Goal: Complete application form

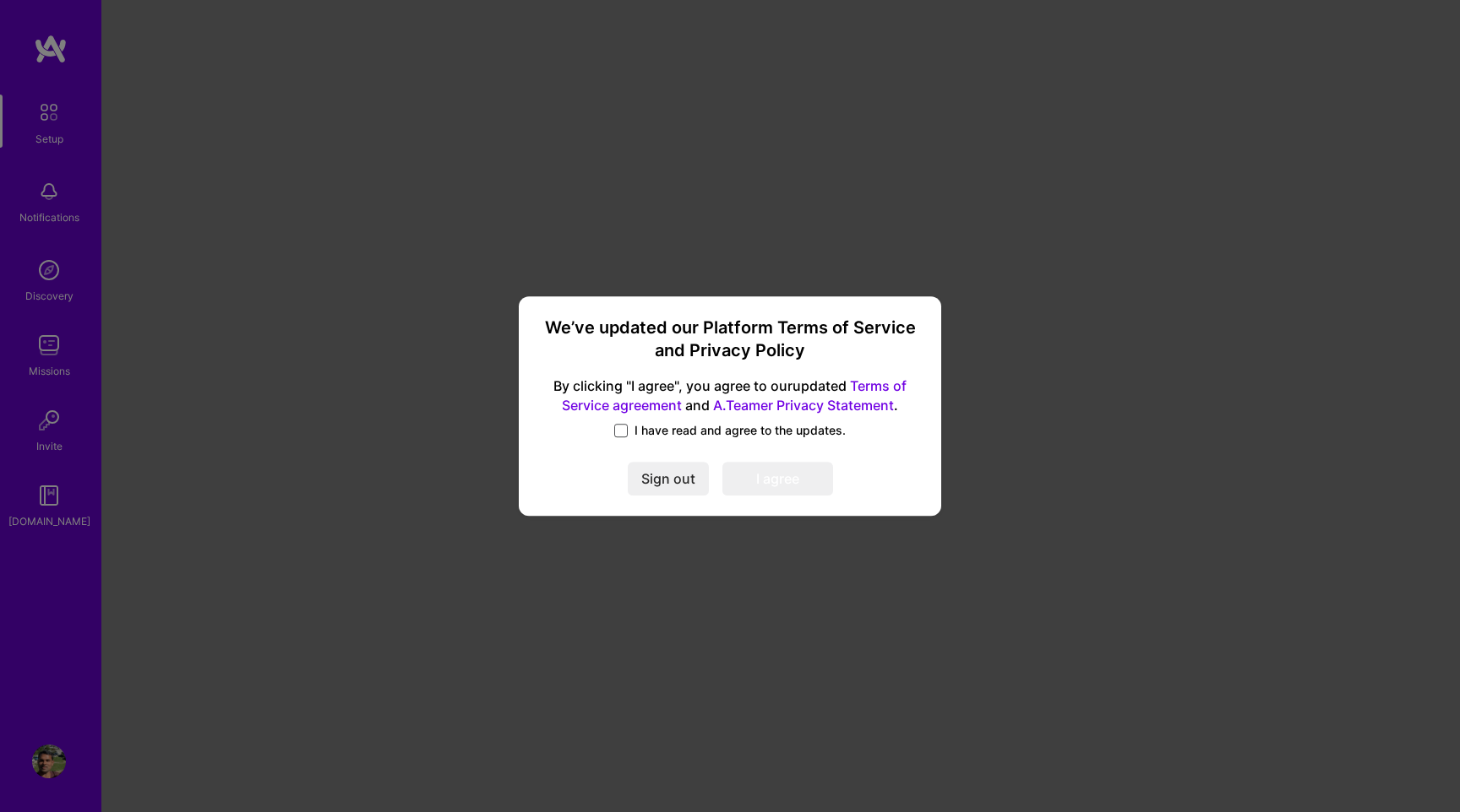
click at [624, 430] on span at bounding box center [621, 431] width 14 height 14
click at [0, 0] on input "I have read and agree to the updates." at bounding box center [0, 0] width 0 height 0
click at [801, 468] on button "I agree" at bounding box center [777, 479] width 111 height 34
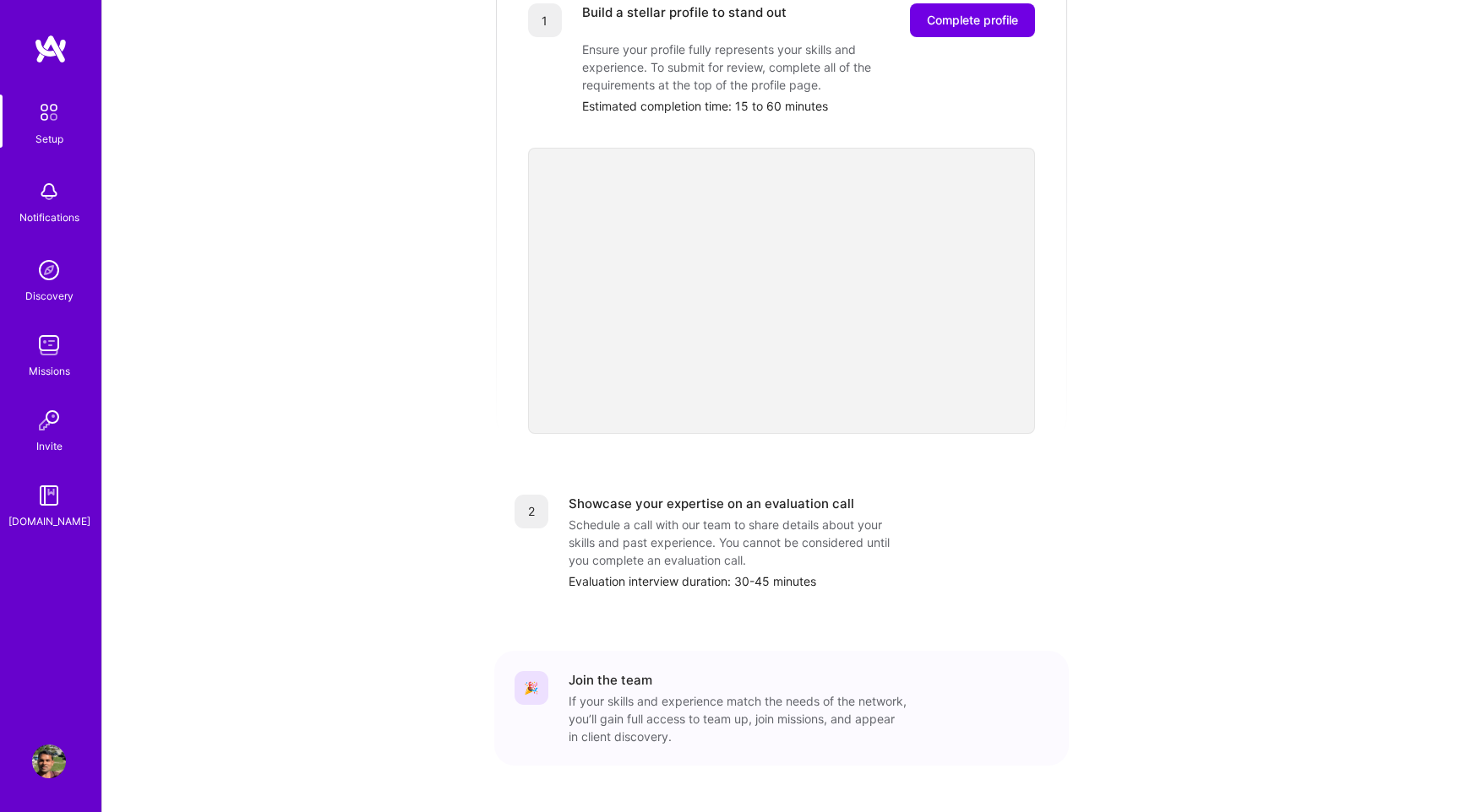
scroll to position [413, 0]
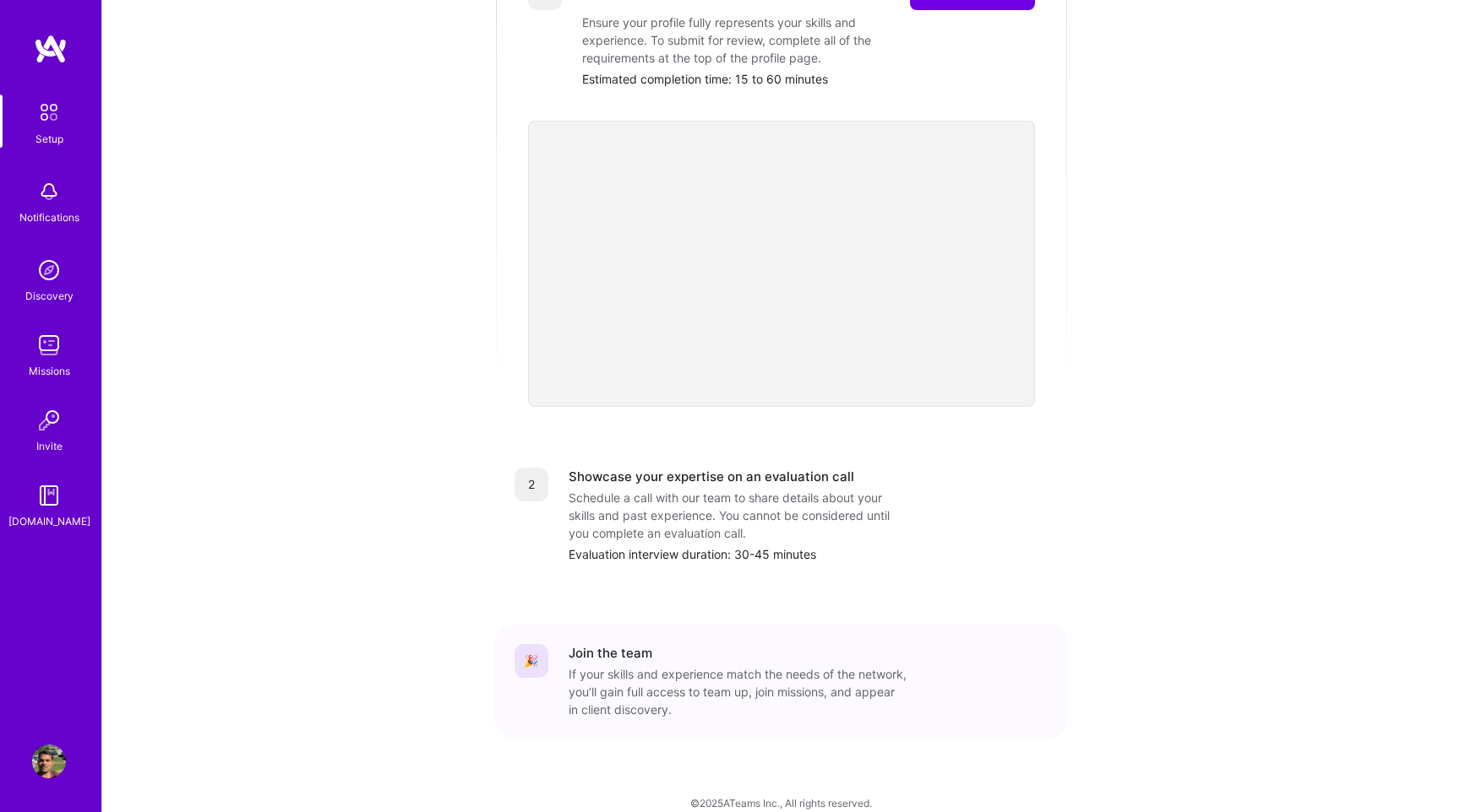
click at [62, 60] on img at bounding box center [51, 49] width 34 height 30
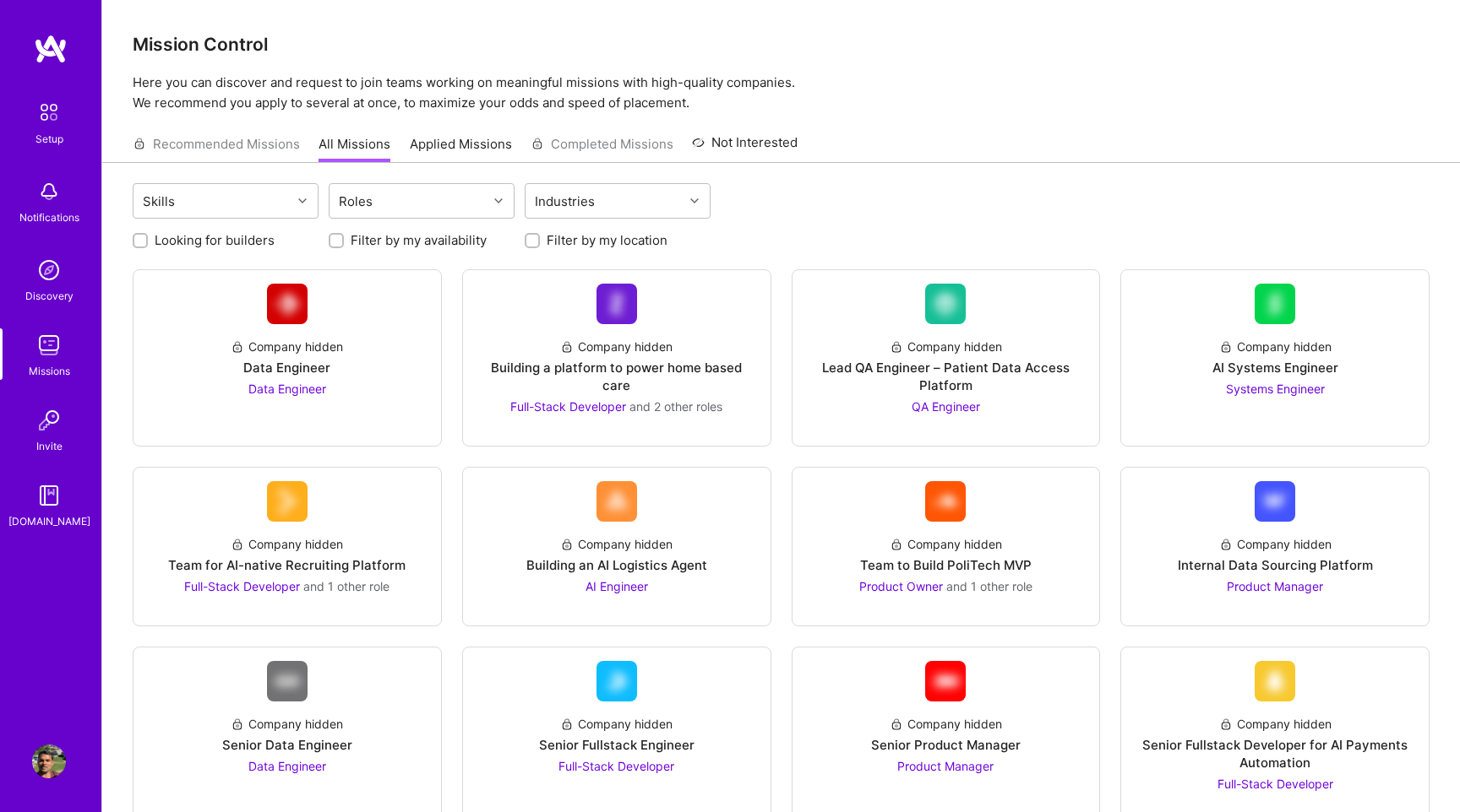
click at [464, 144] on link "Applied Missions" at bounding box center [461, 149] width 102 height 28
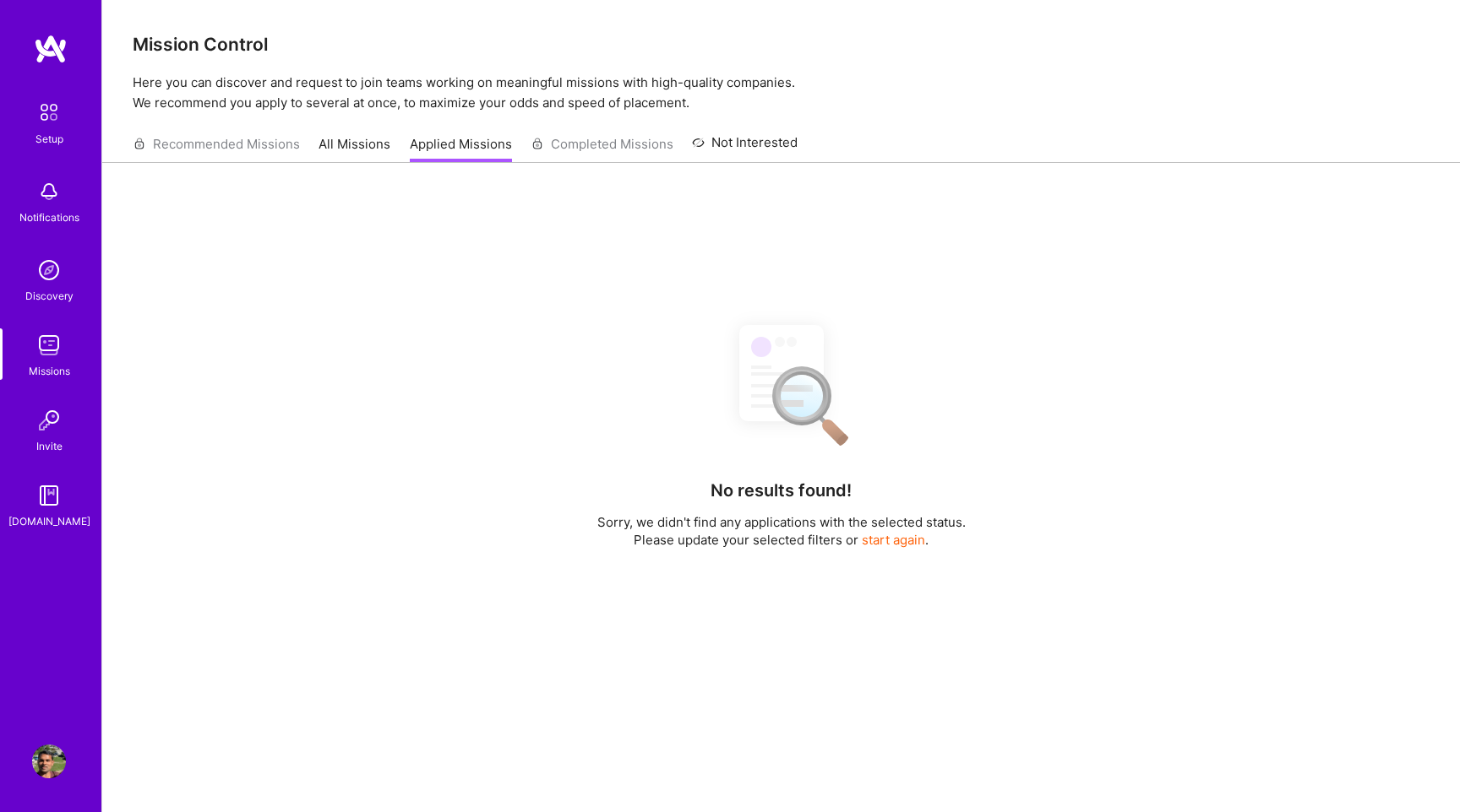
click at [361, 139] on link "All Missions" at bounding box center [354, 149] width 72 height 28
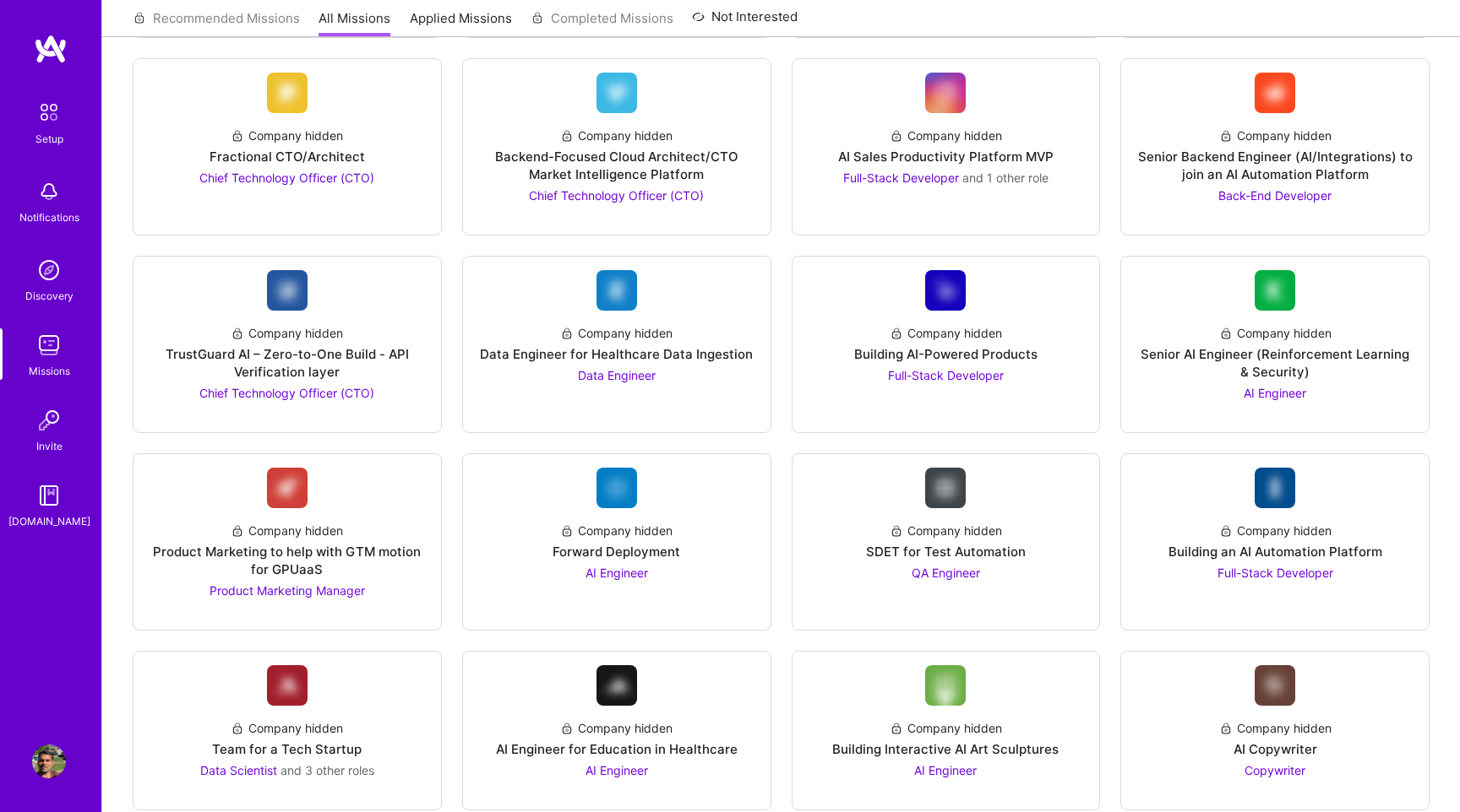
scroll to position [788, 0]
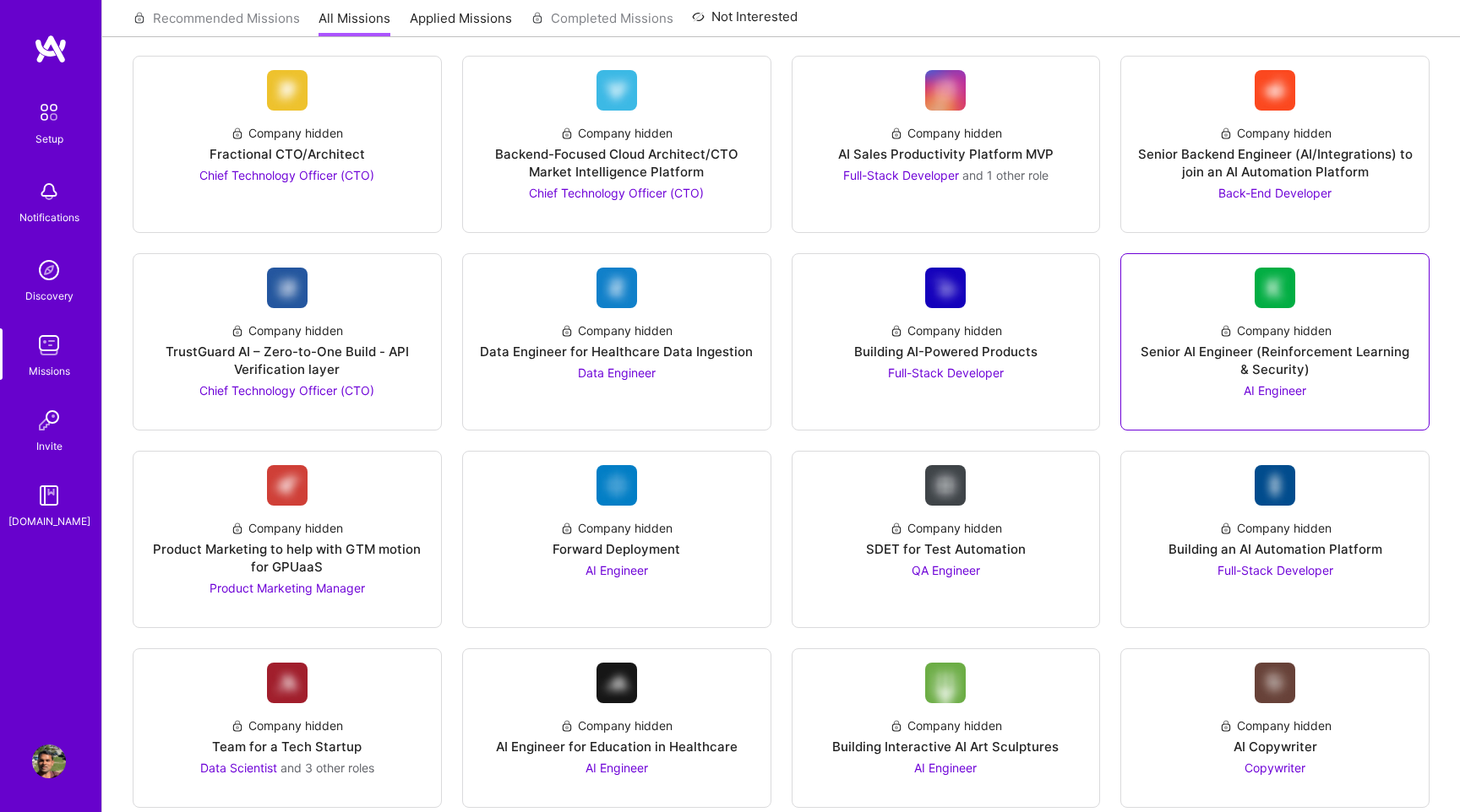
click at [1251, 333] on div "Company hidden" at bounding box center [1275, 330] width 112 height 18
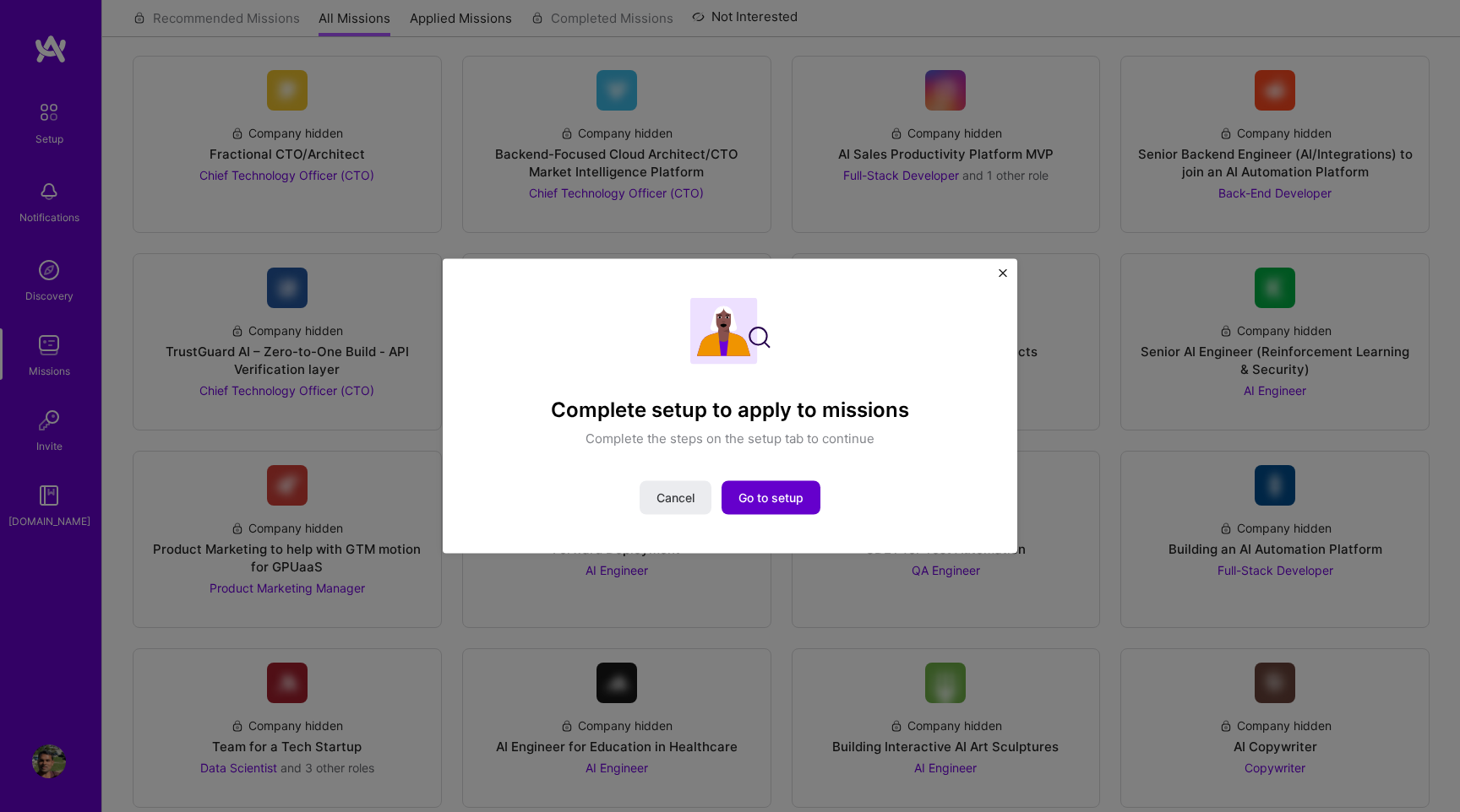
click at [758, 499] on span "Go to setup" at bounding box center [770, 498] width 65 height 17
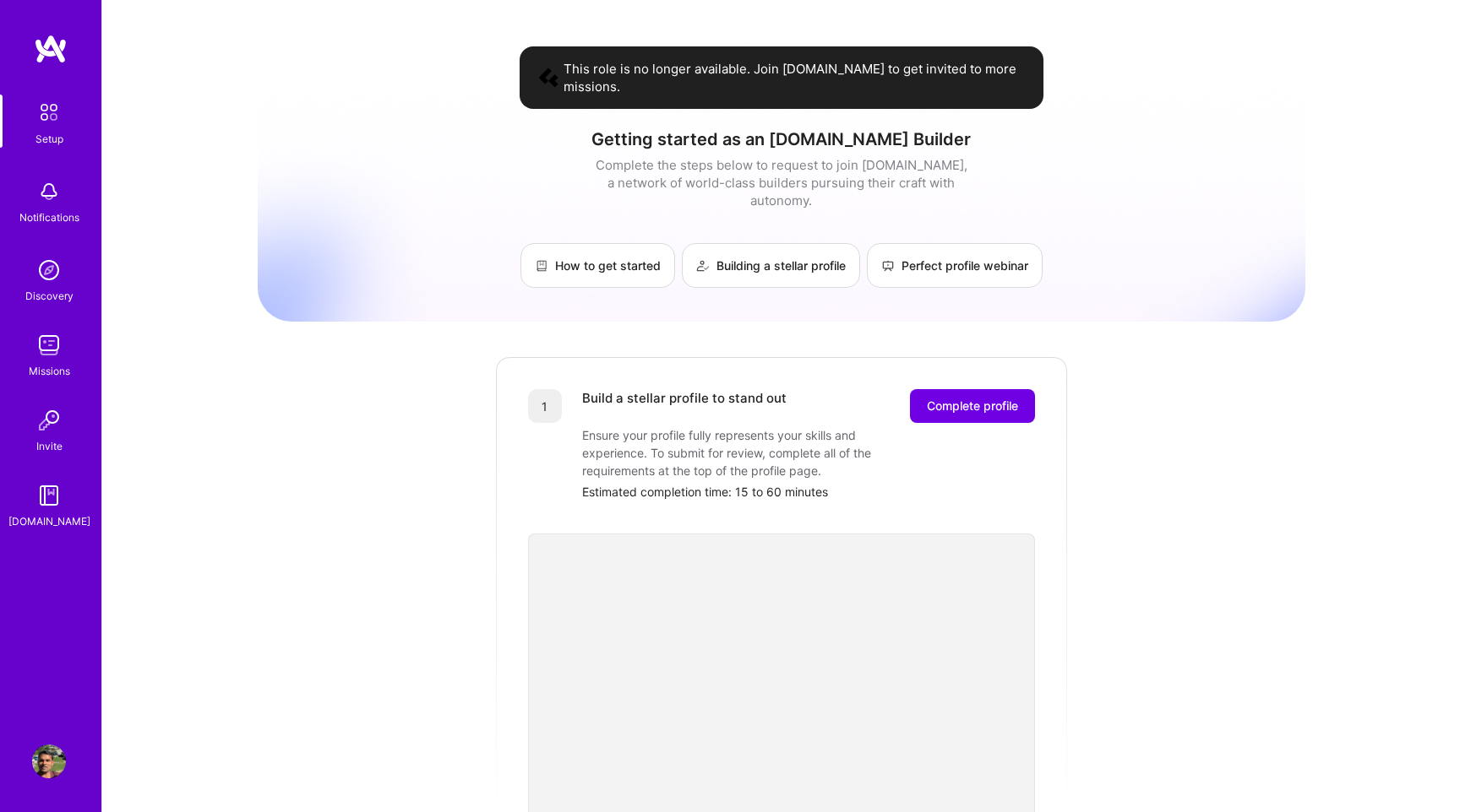
click at [1168, 417] on div "This role is no longer available. Join A.Team to get invited to more missions. …" at bounding box center [781, 623] width 1047 height 1220
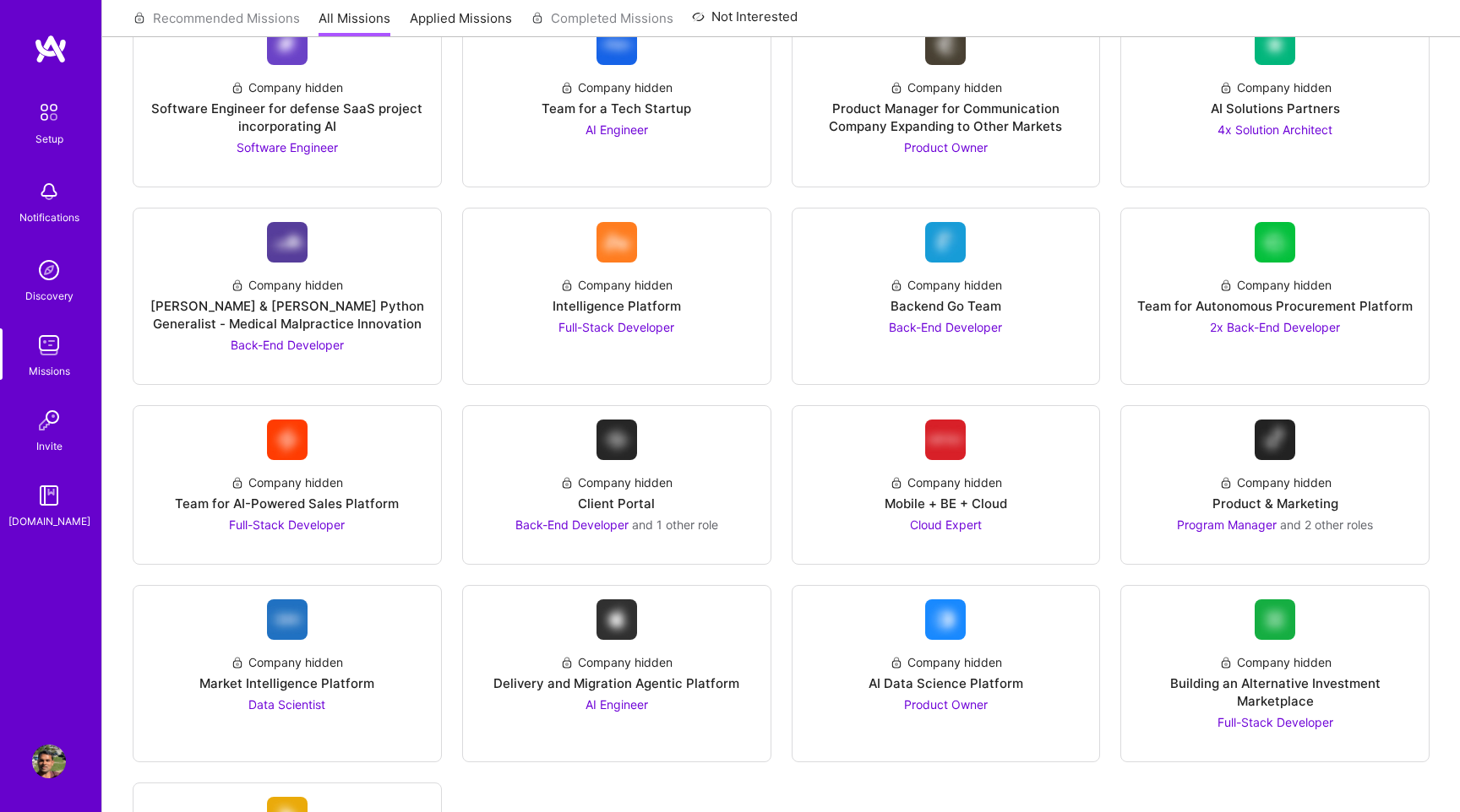
scroll to position [2406, 0]
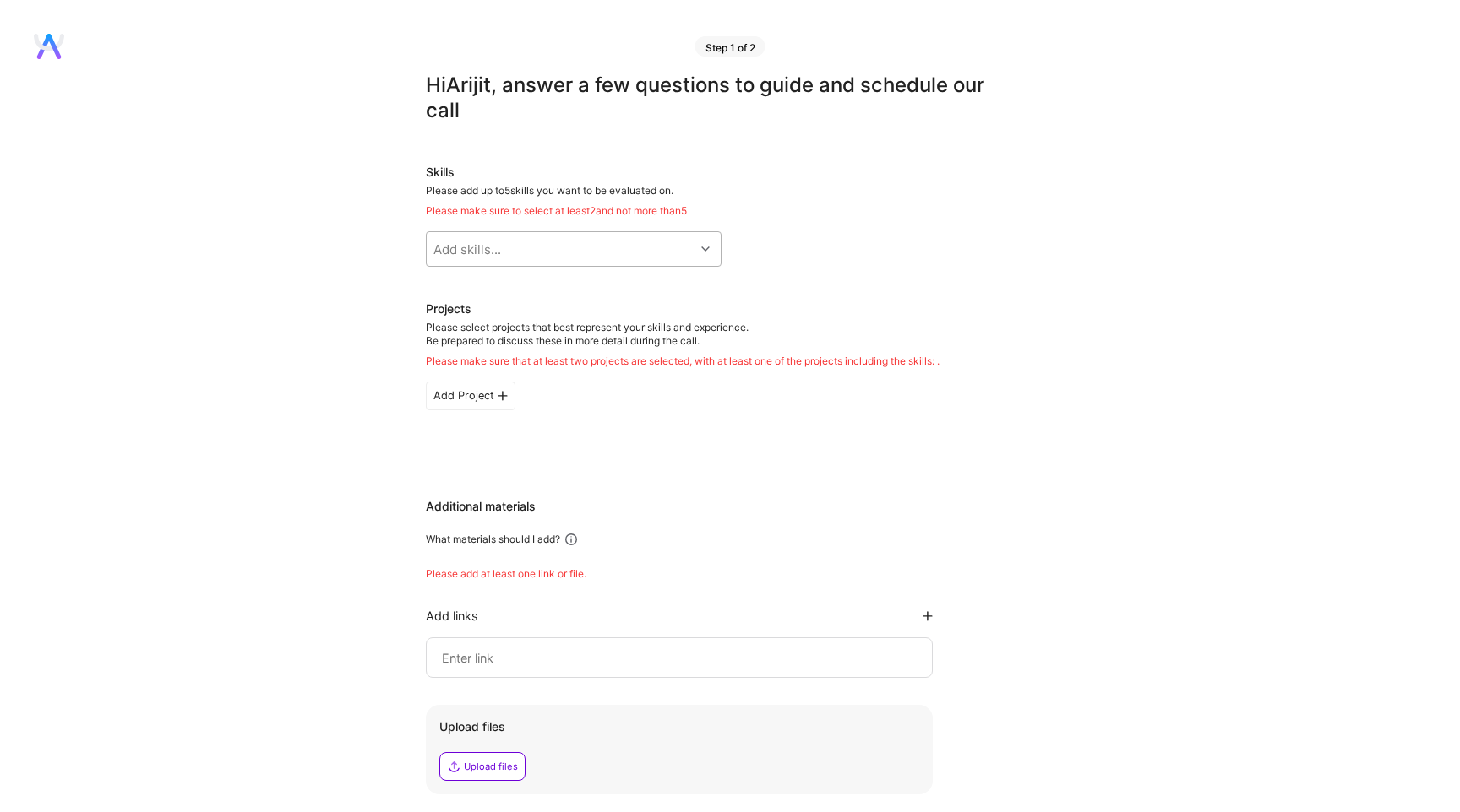
click at [629, 248] on div "Add skills..." at bounding box center [560, 249] width 268 height 34
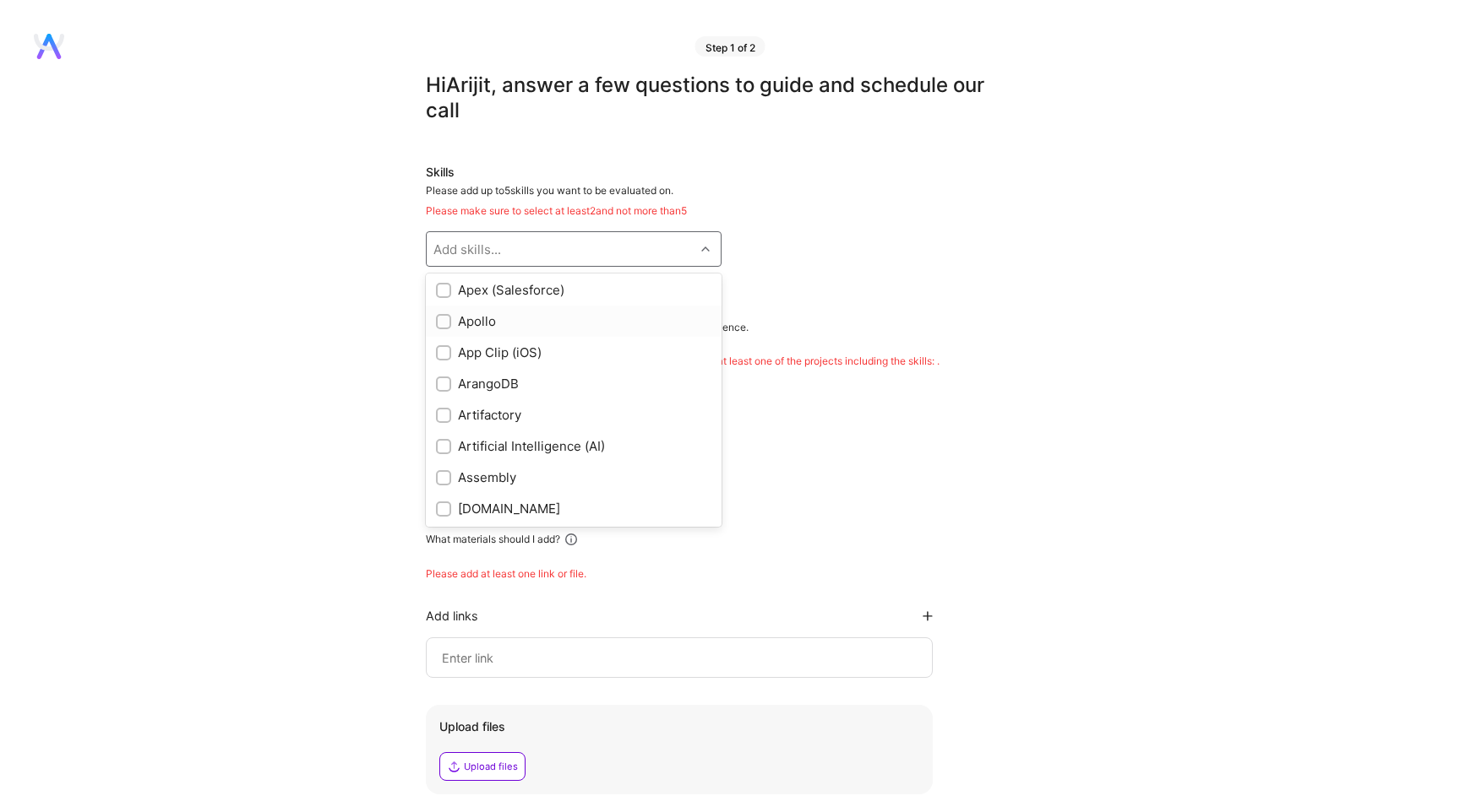
scroll to position [942, 0]
click at [446, 439] on input "checkbox" at bounding box center [446, 445] width 12 height 12
checkbox input "true"
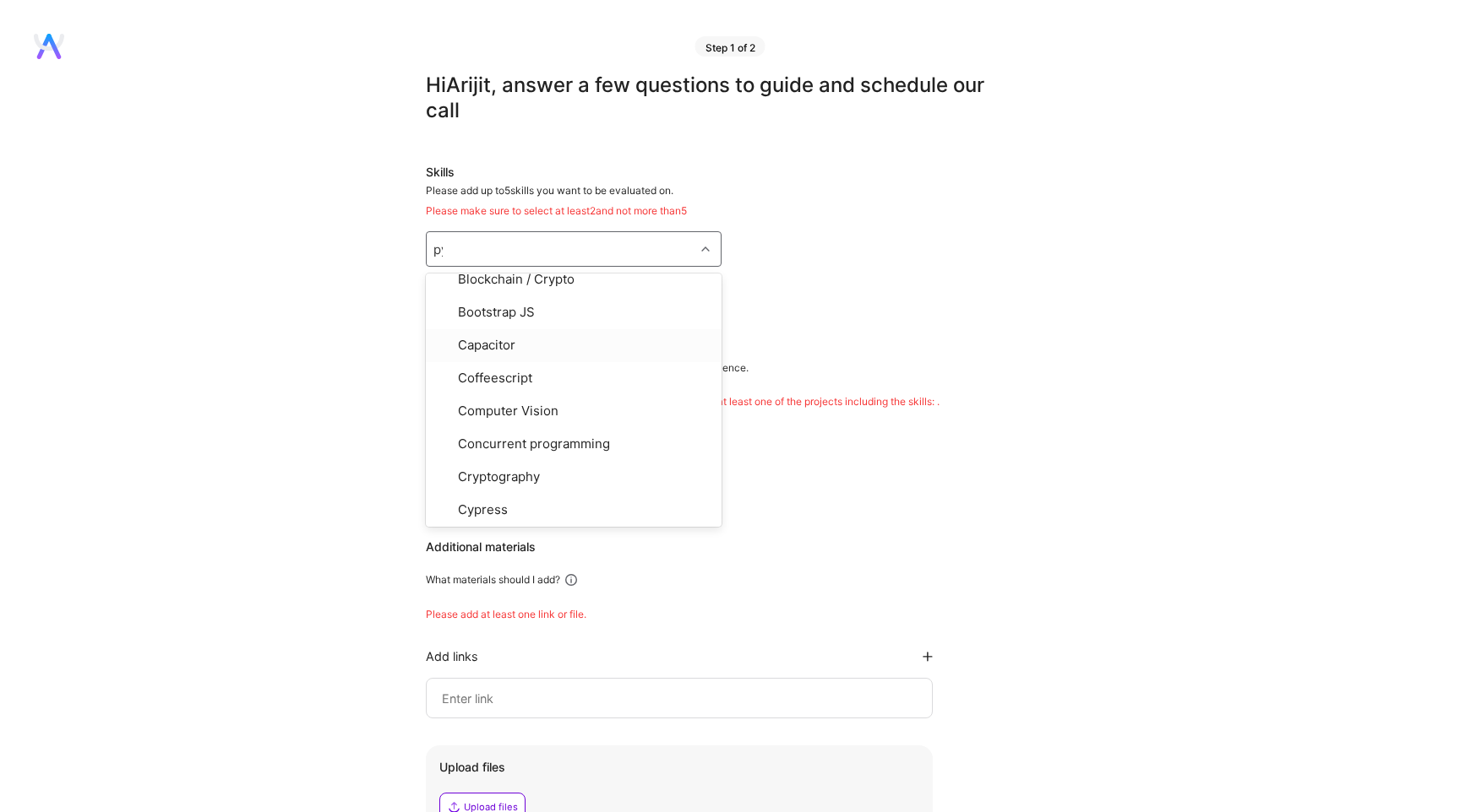
scroll to position [0, 0]
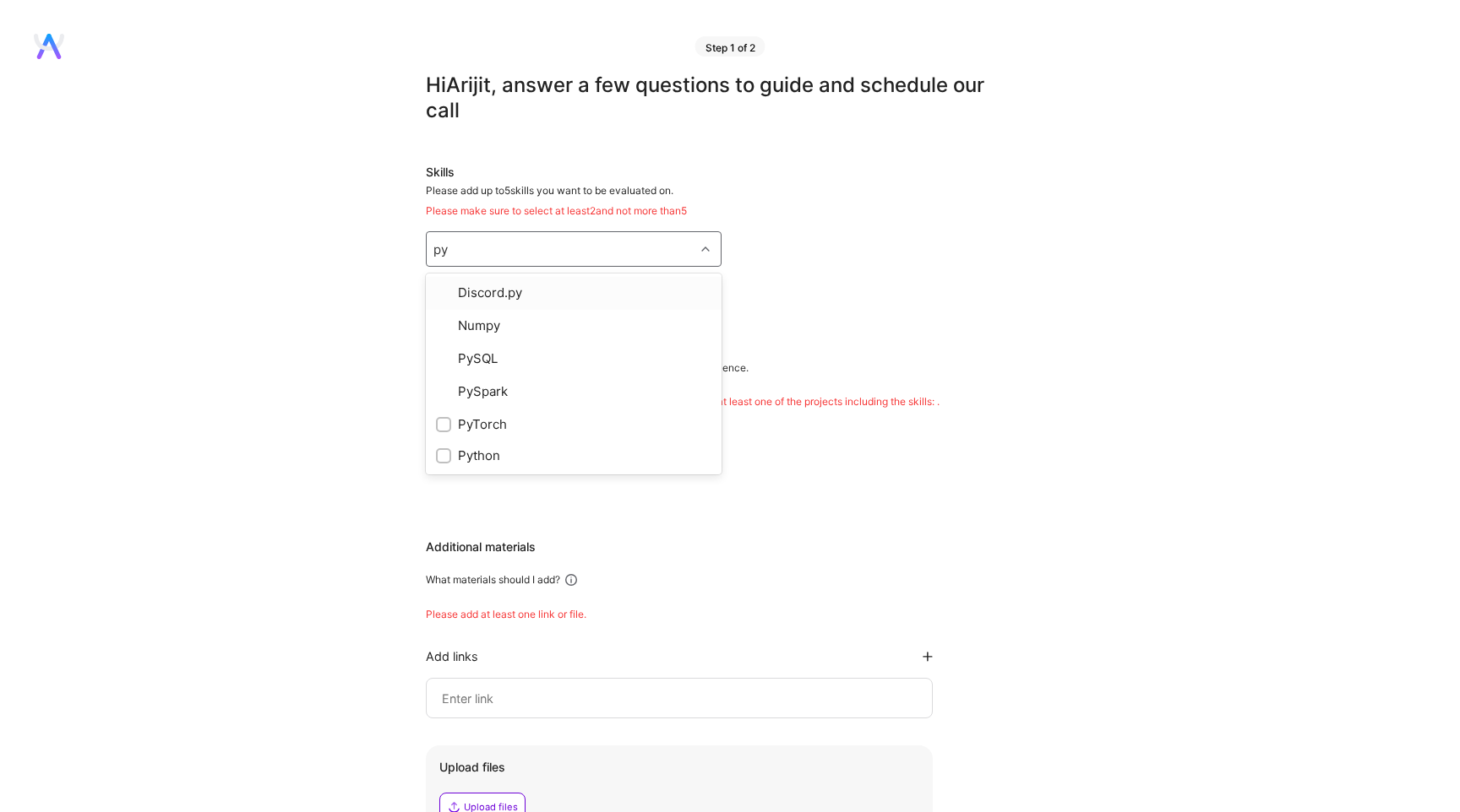
type input "pyt"
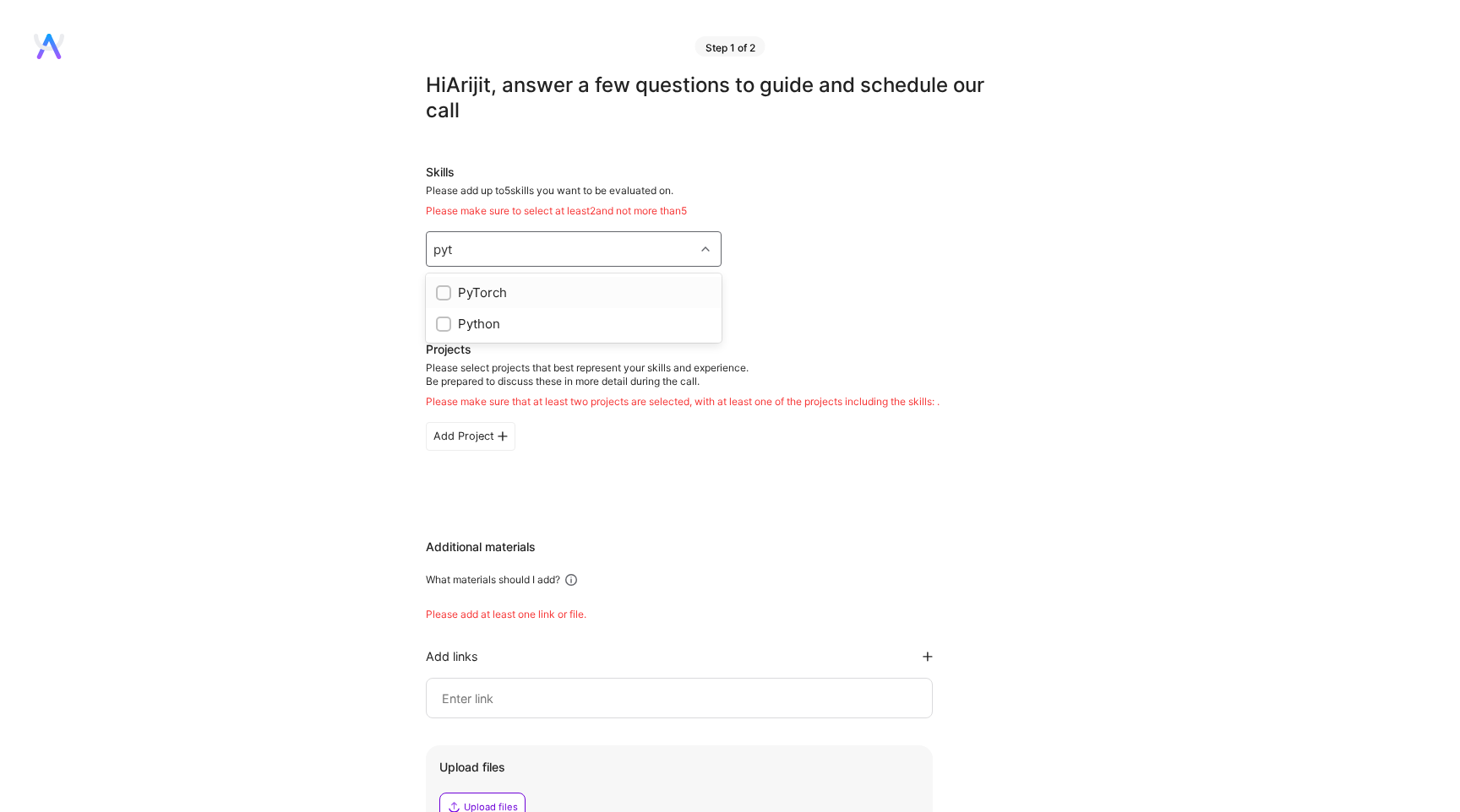
click at [445, 290] on input "checkbox" at bounding box center [446, 294] width 12 height 12
checkbox input "true"
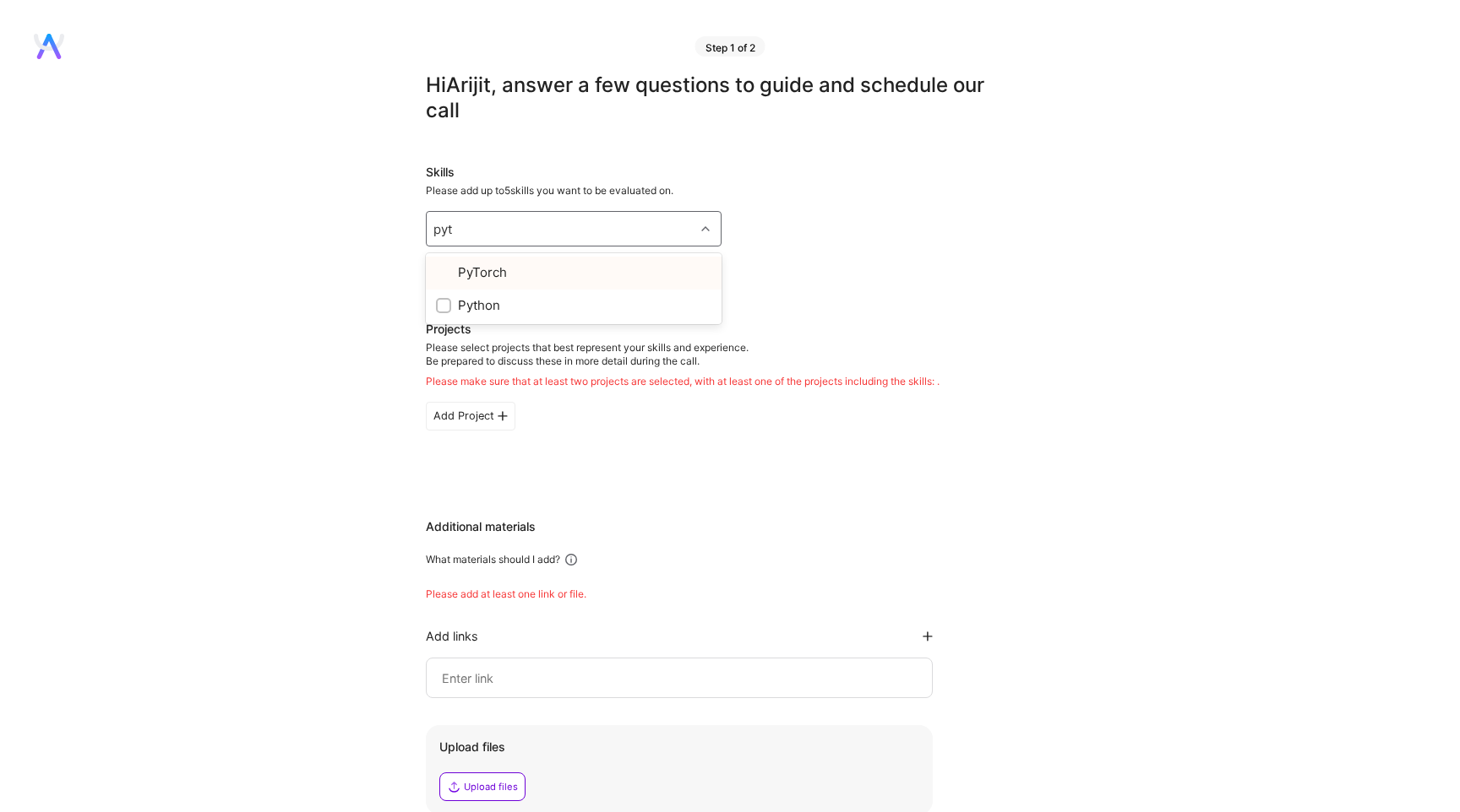
type input "pyth"
click at [446, 275] on input "checkbox" at bounding box center [446, 274] width 12 height 12
checkbox input "true"
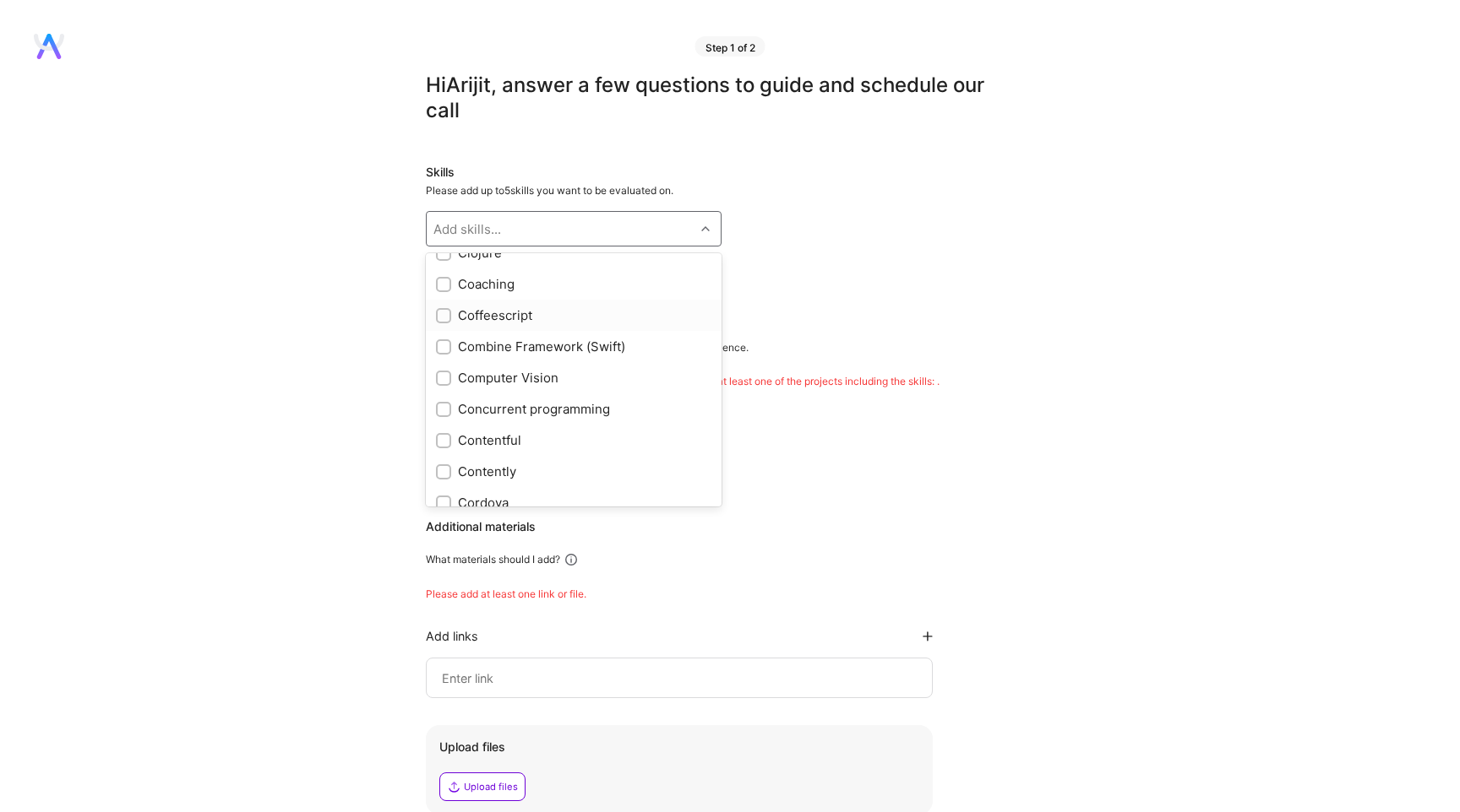
scroll to position [1932, 0]
click at [446, 367] on input "checkbox" at bounding box center [446, 373] width 12 height 12
checkbox input "true"
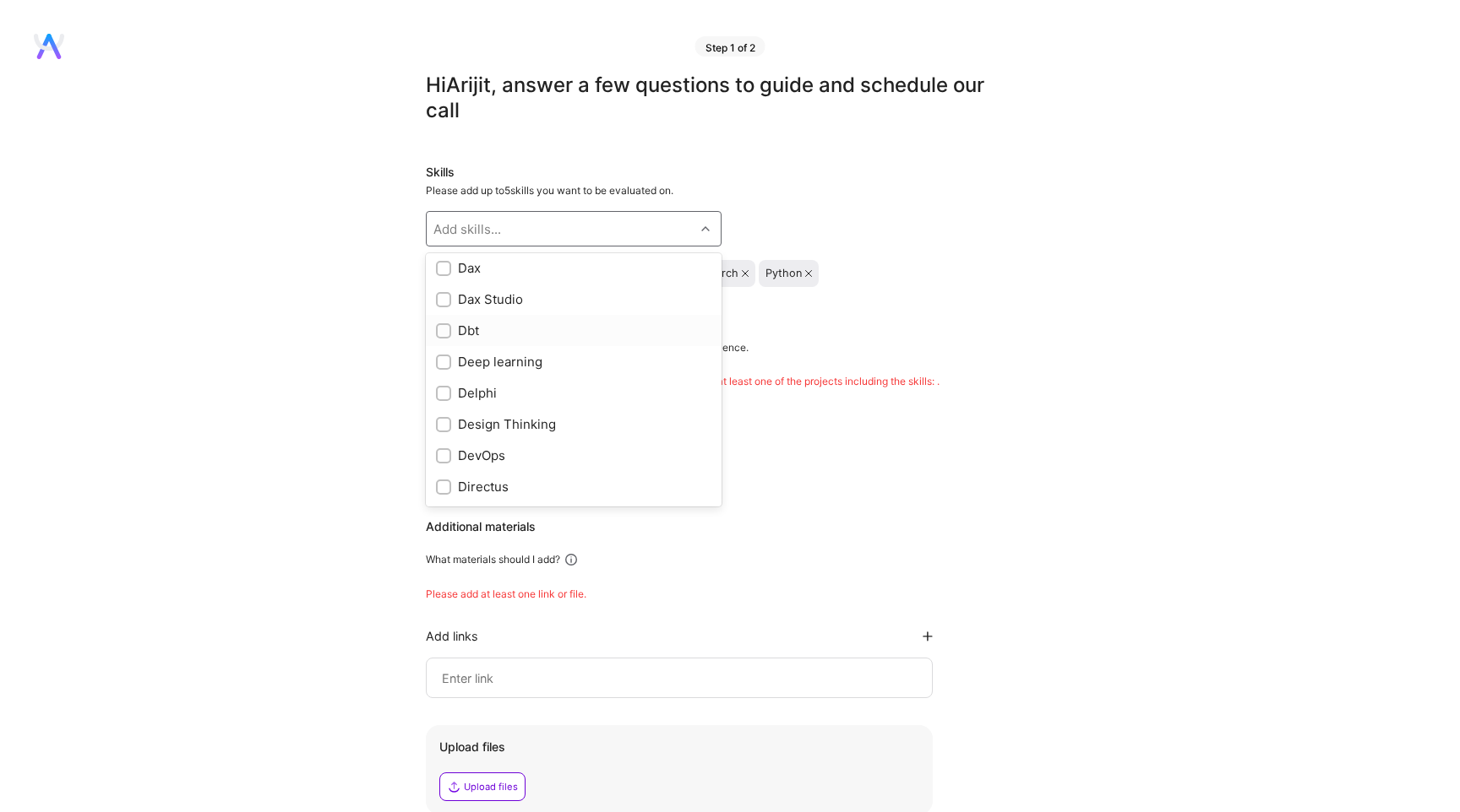
scroll to position [2662, 0]
click at [443, 358] on input "checkbox" at bounding box center [446, 362] width 12 height 12
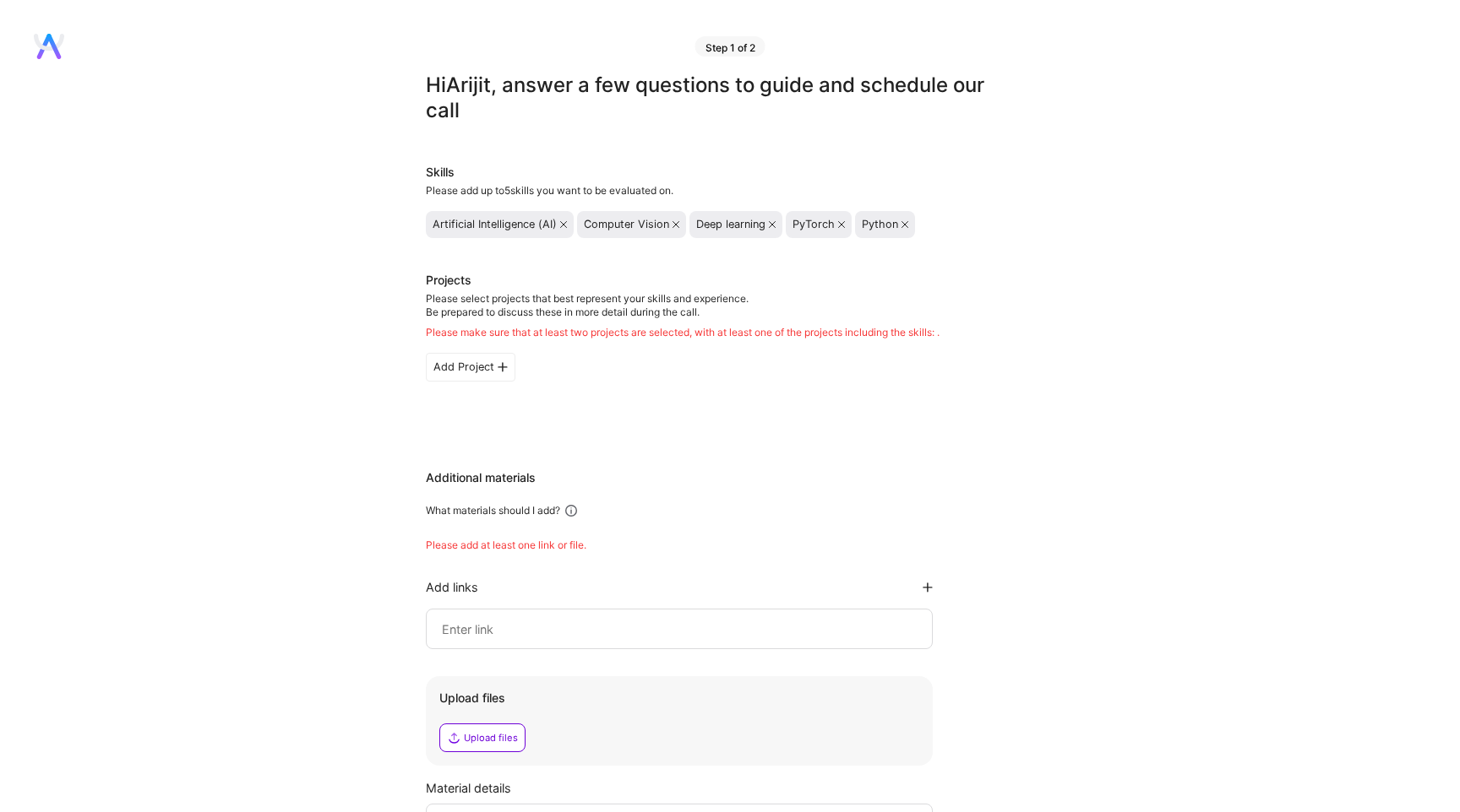
click at [865, 292] on div "Please select projects that best represent your skills and experience. Be prepa…" at bounding box center [683, 316] width 514 height 47
click at [676, 226] on icon at bounding box center [675, 225] width 7 height 7
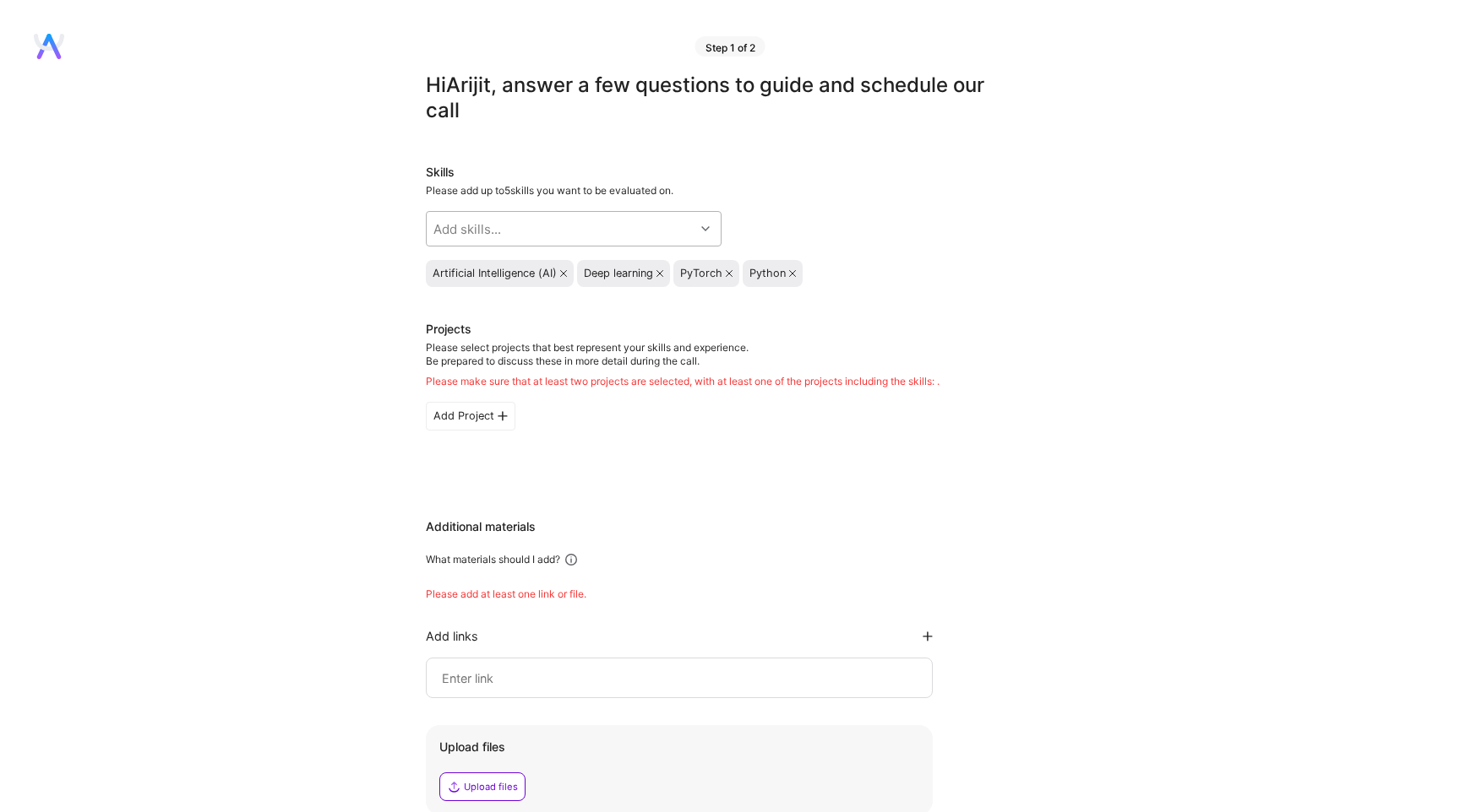
click at [536, 233] on div "Add skills..." at bounding box center [560, 229] width 268 height 34
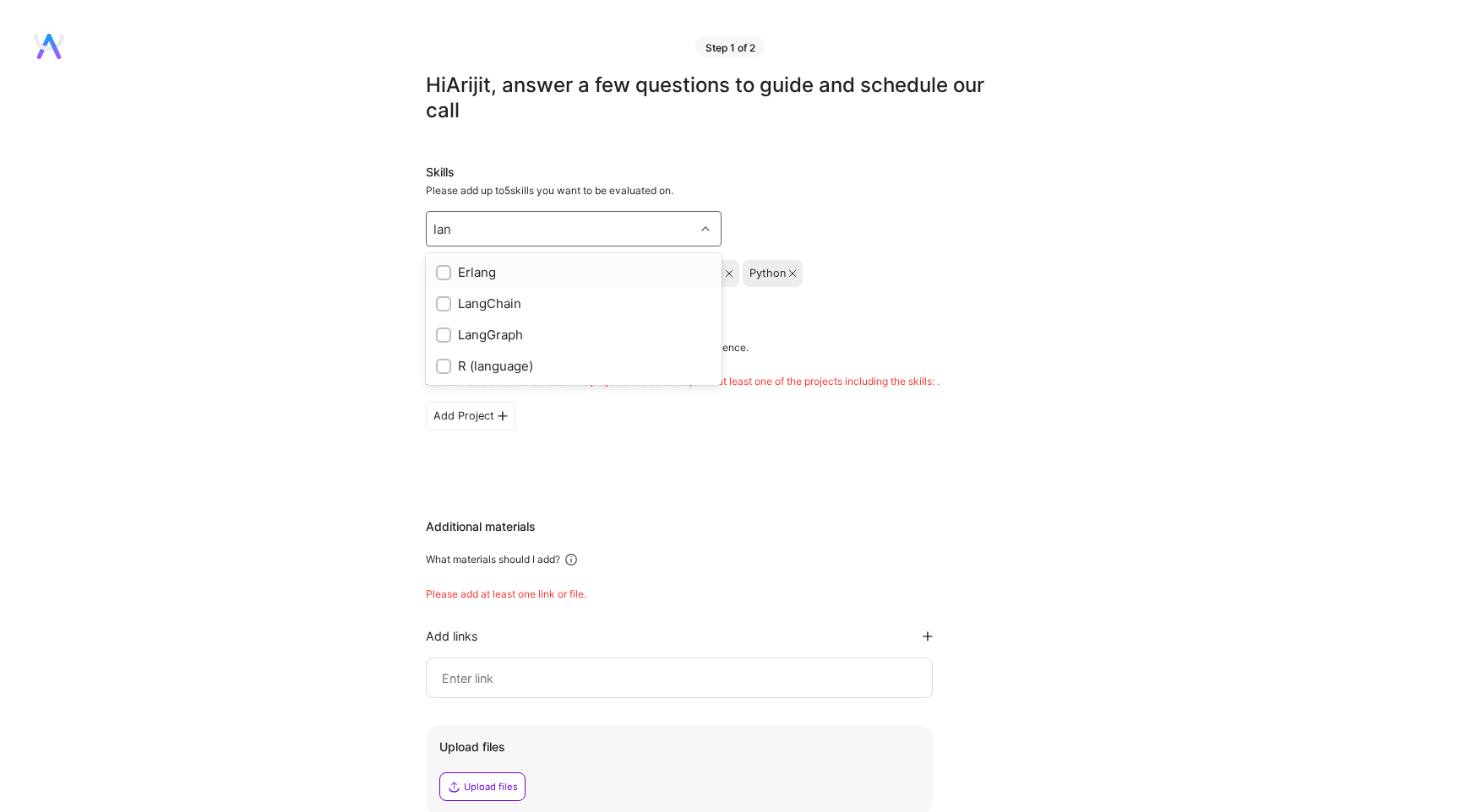
type input "lan"
click at [815, 166] on div "Skills" at bounding box center [721, 172] width 591 height 17
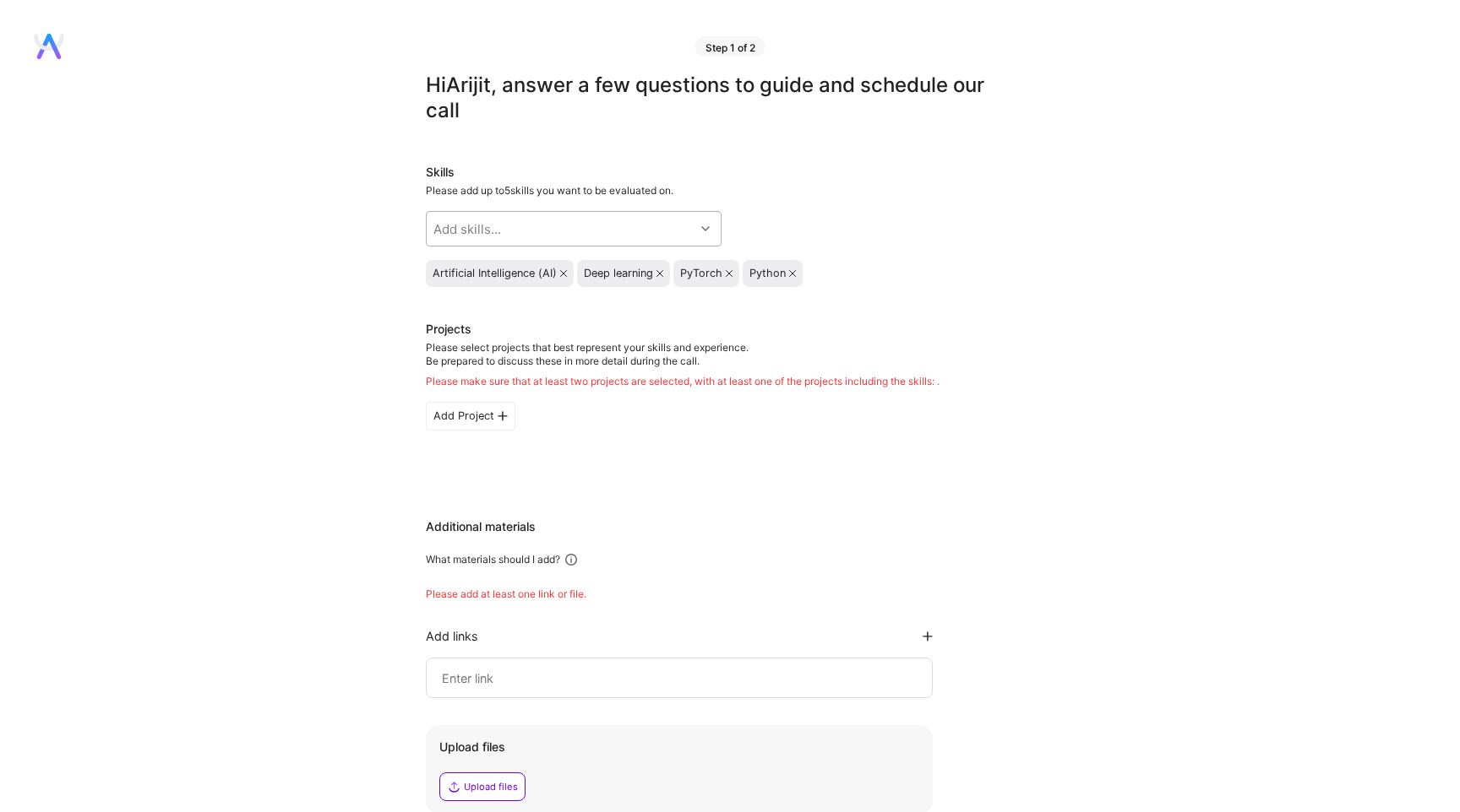
click at [642, 224] on div "Add skills..." at bounding box center [560, 229] width 268 height 34
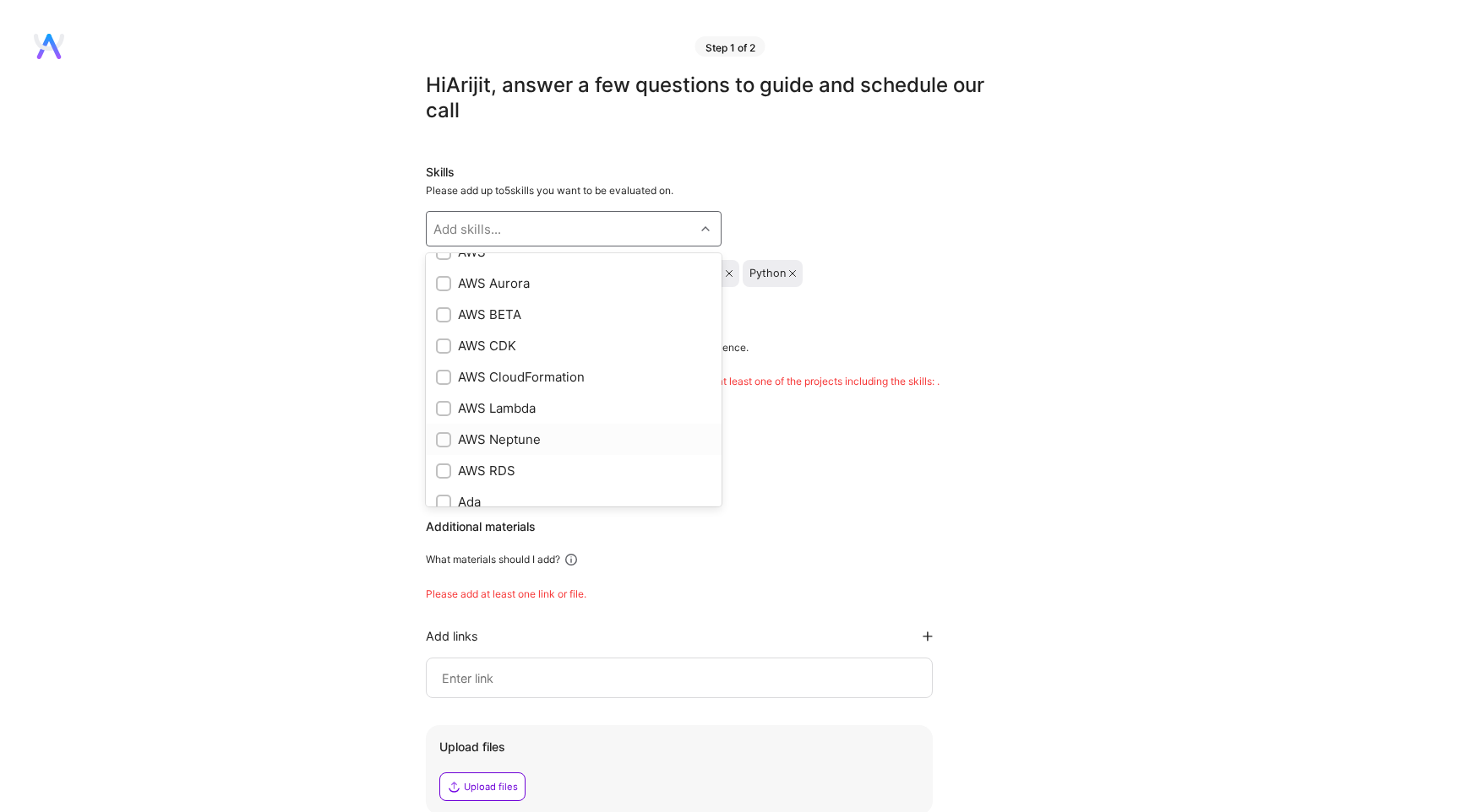
scroll to position [292, 0]
click at [848, 260] on div "Artificial Intelligence (AI) Deep learning PyTorch Python" at bounding box center [721, 274] width 591 height 27
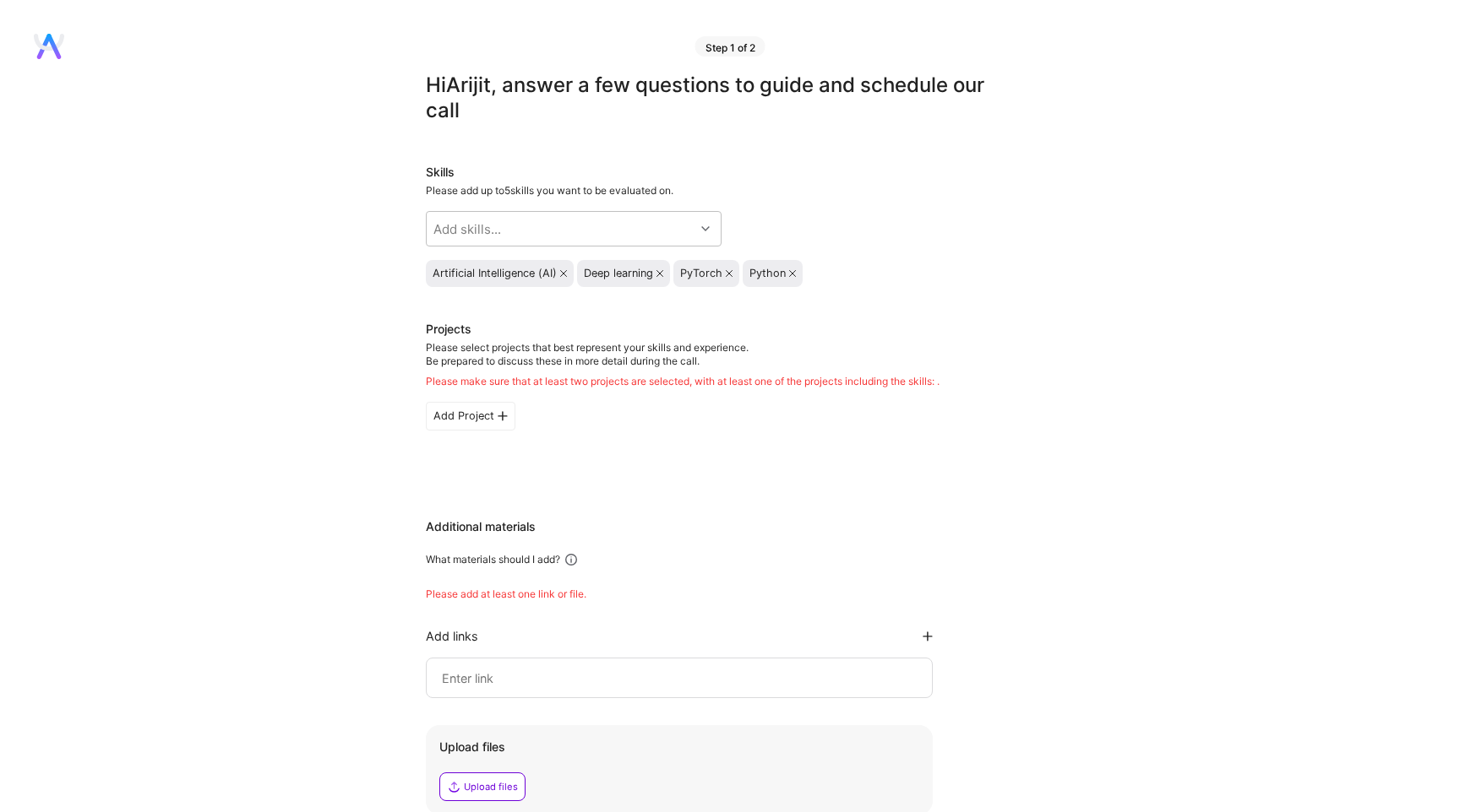
click at [794, 271] on icon at bounding box center [792, 274] width 7 height 7
click at [705, 234] on div at bounding box center [707, 229] width 26 height 22
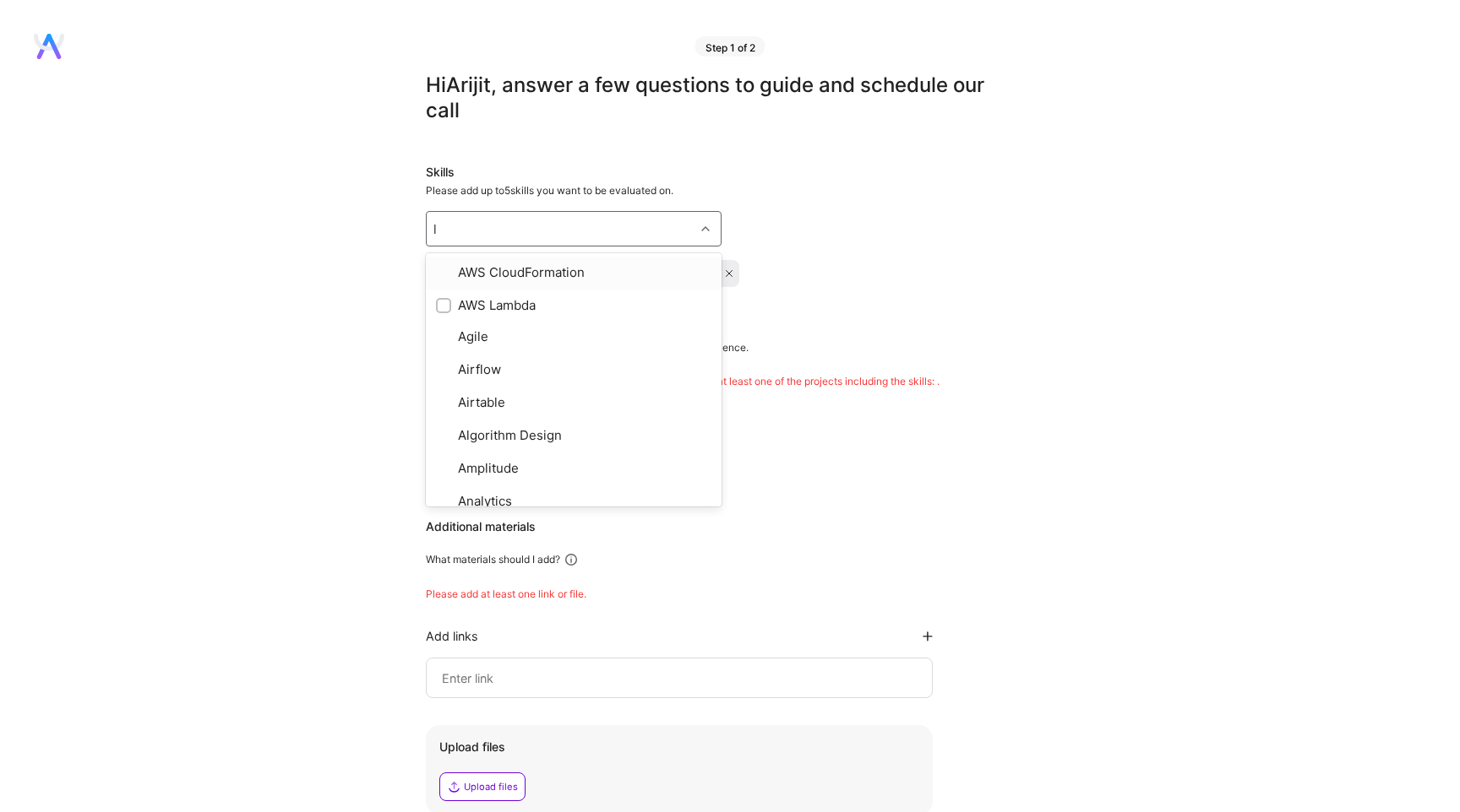
type input "la"
click at [536, 417] on div "Llama / Llama 2" at bounding box center [574, 422] width 276 height 18
checkbox input "true"
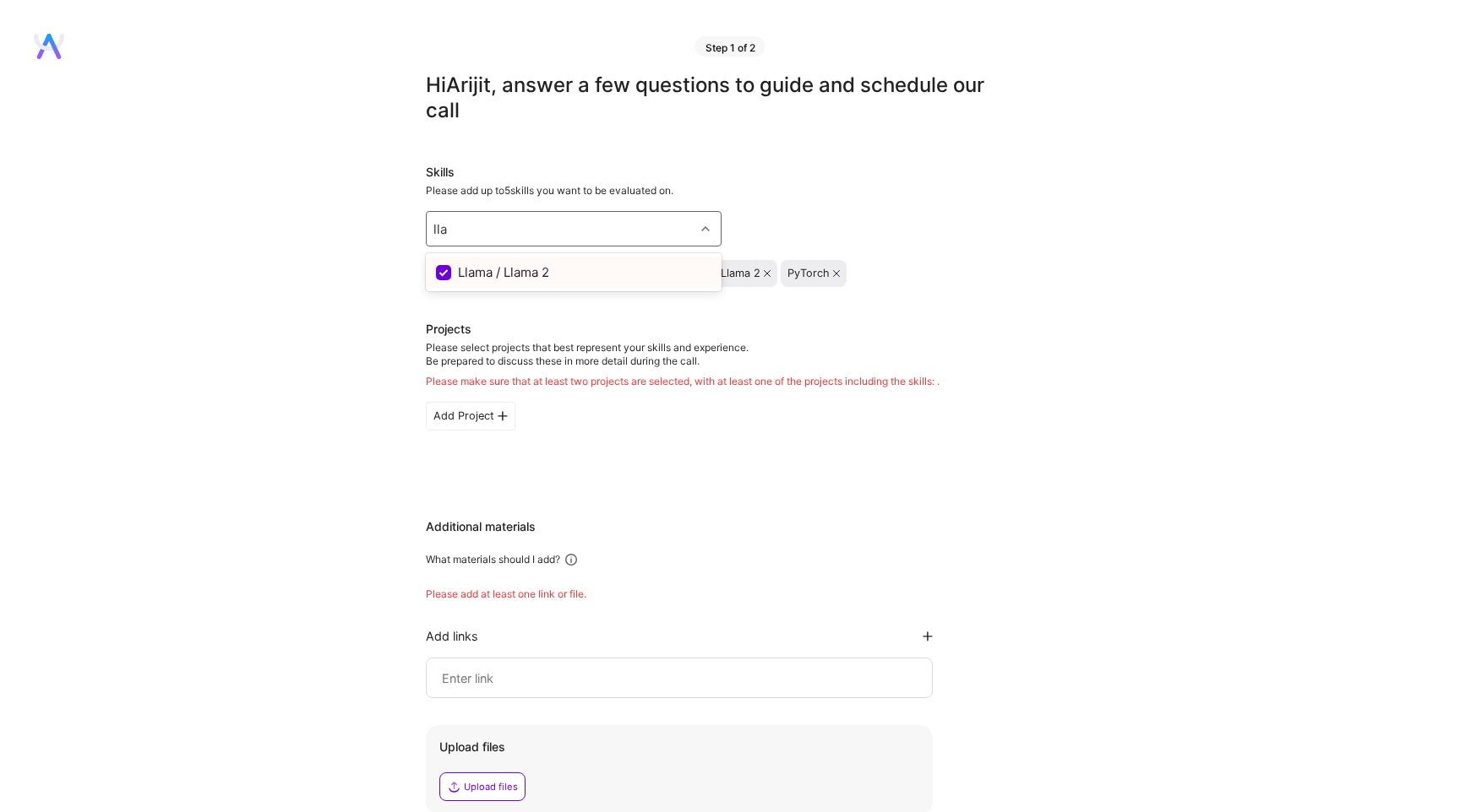
type input "lla"
click at [1052, 233] on div "Hi [PERSON_NAME] , answer a few questions to guide and schedule our call Skills…" at bounding box center [721, 565] width 1443 height 986
click at [941, 275] on div "Artificial Intelligence (AI) Deep learning Llama / Llama 2 PyTorch" at bounding box center [721, 274] width 591 height 27
click at [704, 228] on icon at bounding box center [705, 229] width 8 height 8
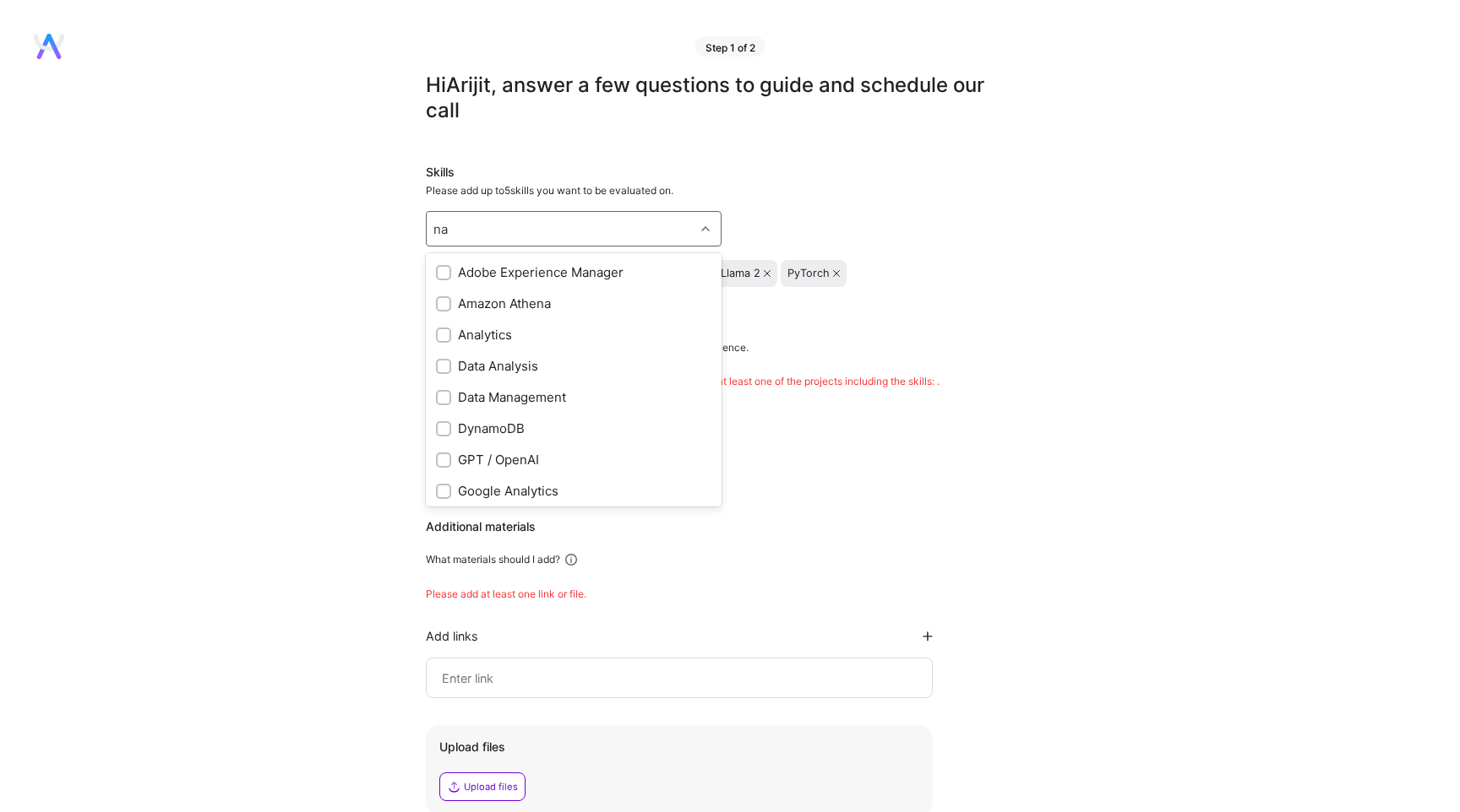
type input "n"
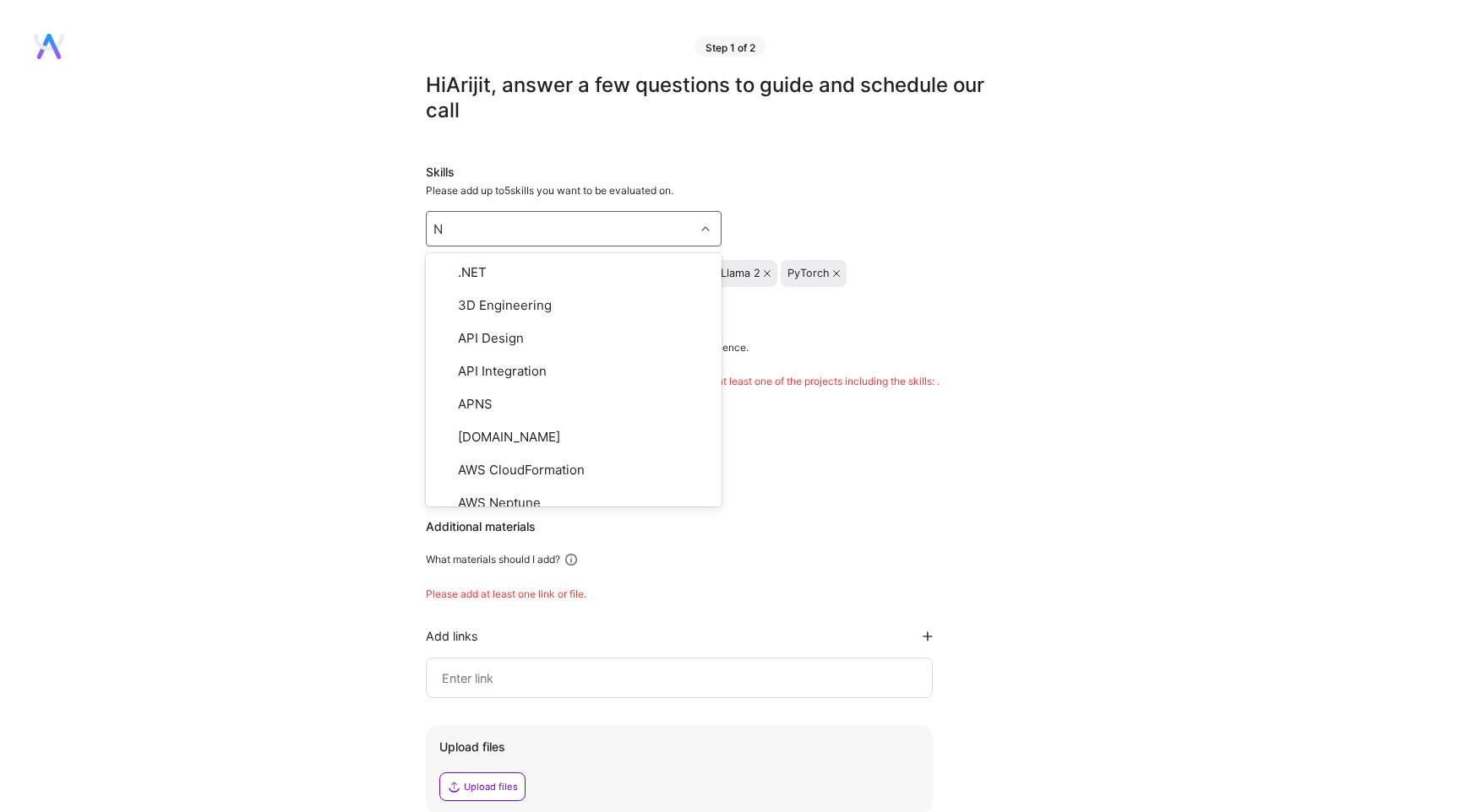
type input "NL"
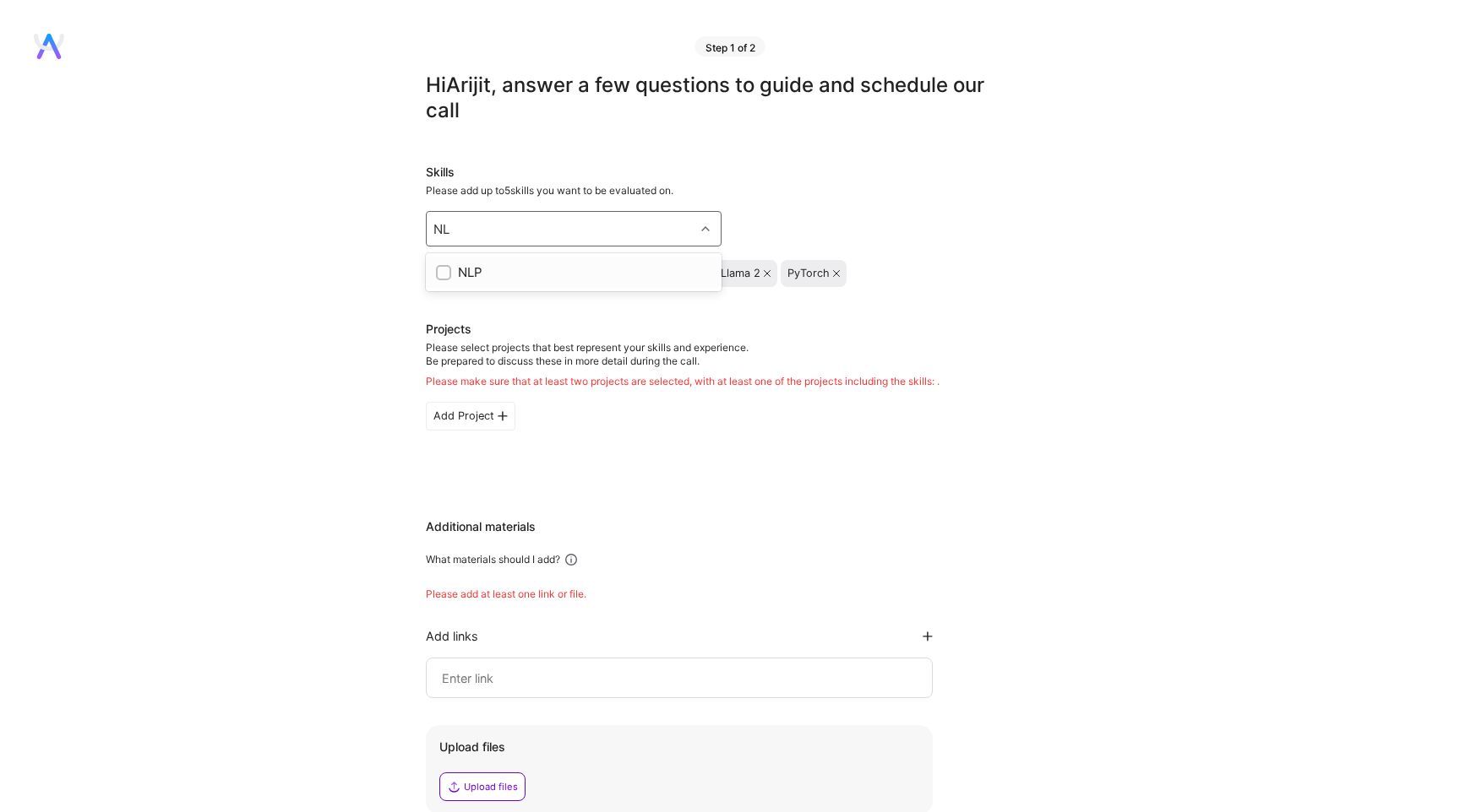
click at [443, 270] on input "checkbox" at bounding box center [446, 274] width 12 height 12
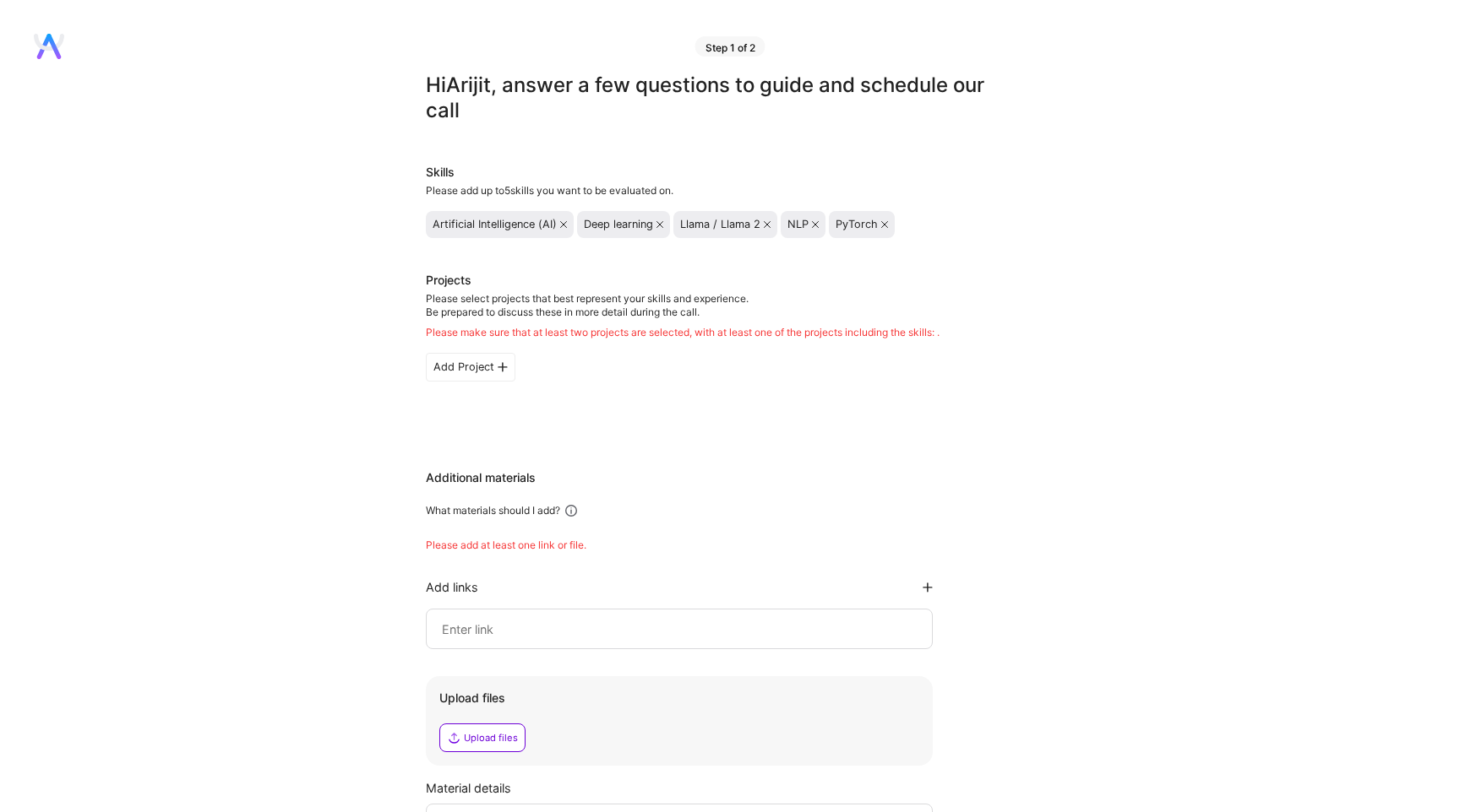
click at [1107, 288] on div "Hi [PERSON_NAME] , answer a few questions to guide and schedule our call Skills…" at bounding box center [721, 541] width 1443 height 937
click at [473, 368] on div "Add Project" at bounding box center [471, 368] width 90 height 29
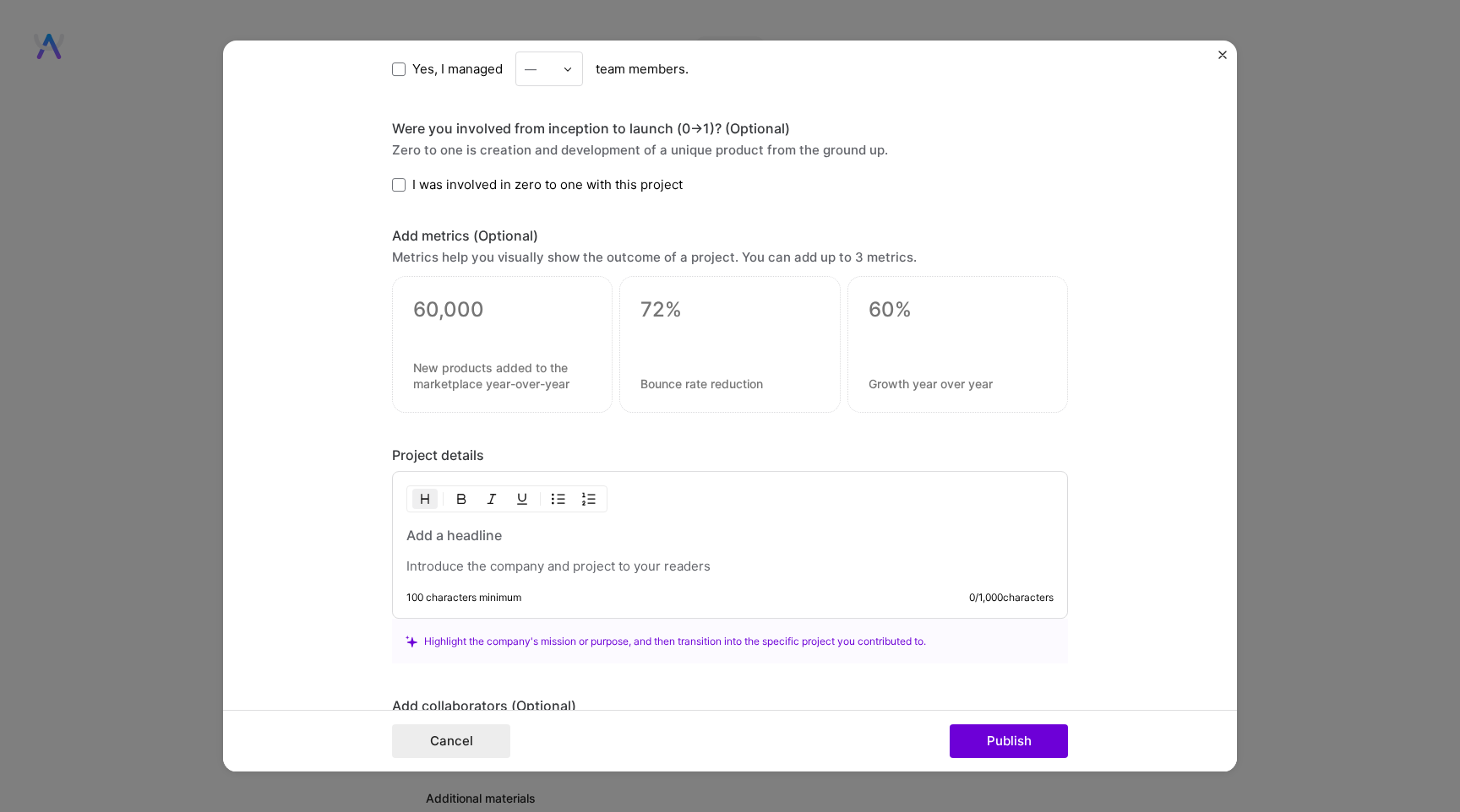
scroll to position [1205, 0]
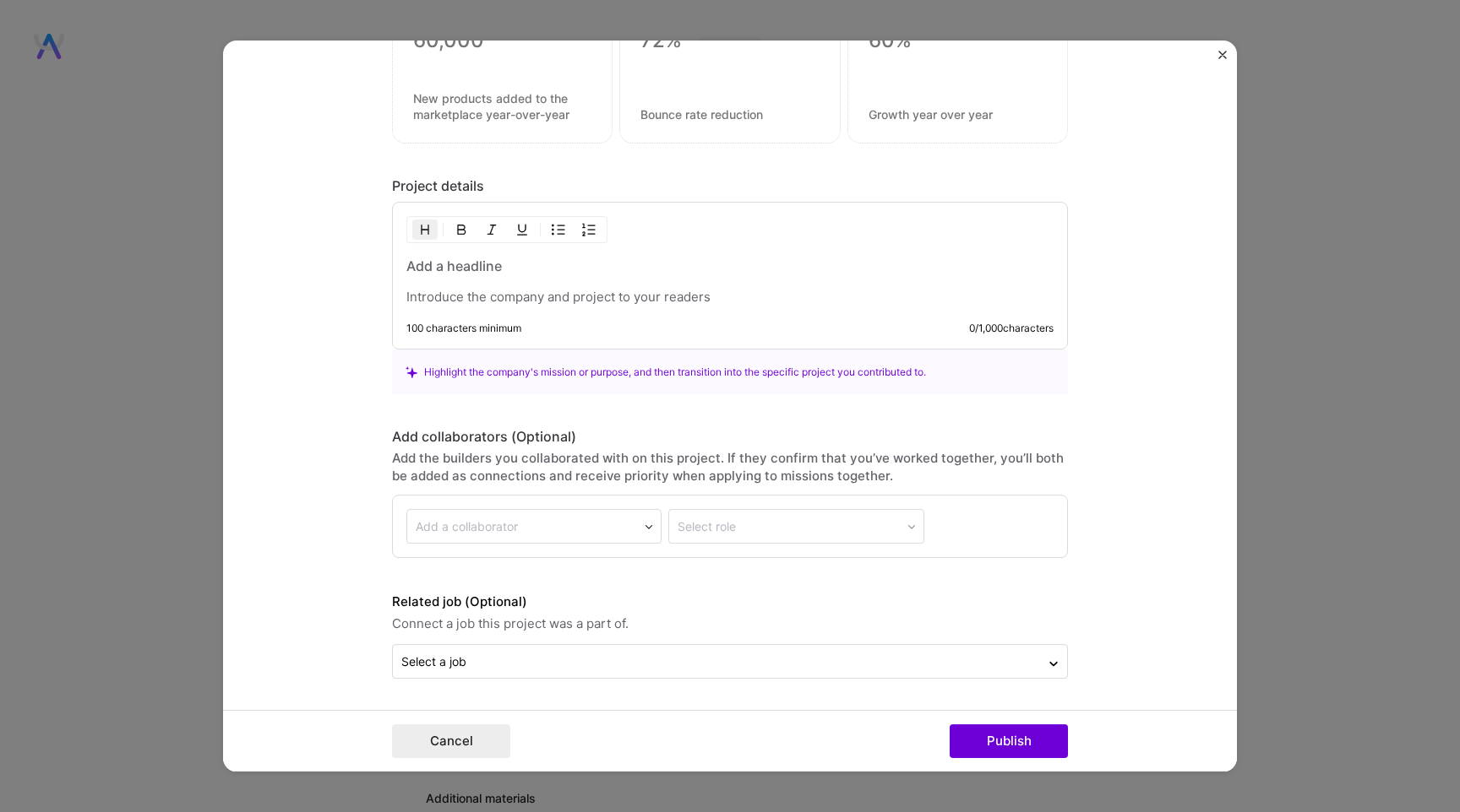
click at [1249, 341] on div "Project title Company Project industry Industry Project Link (Optional) Drag an…" at bounding box center [730, 406] width 1460 height 812
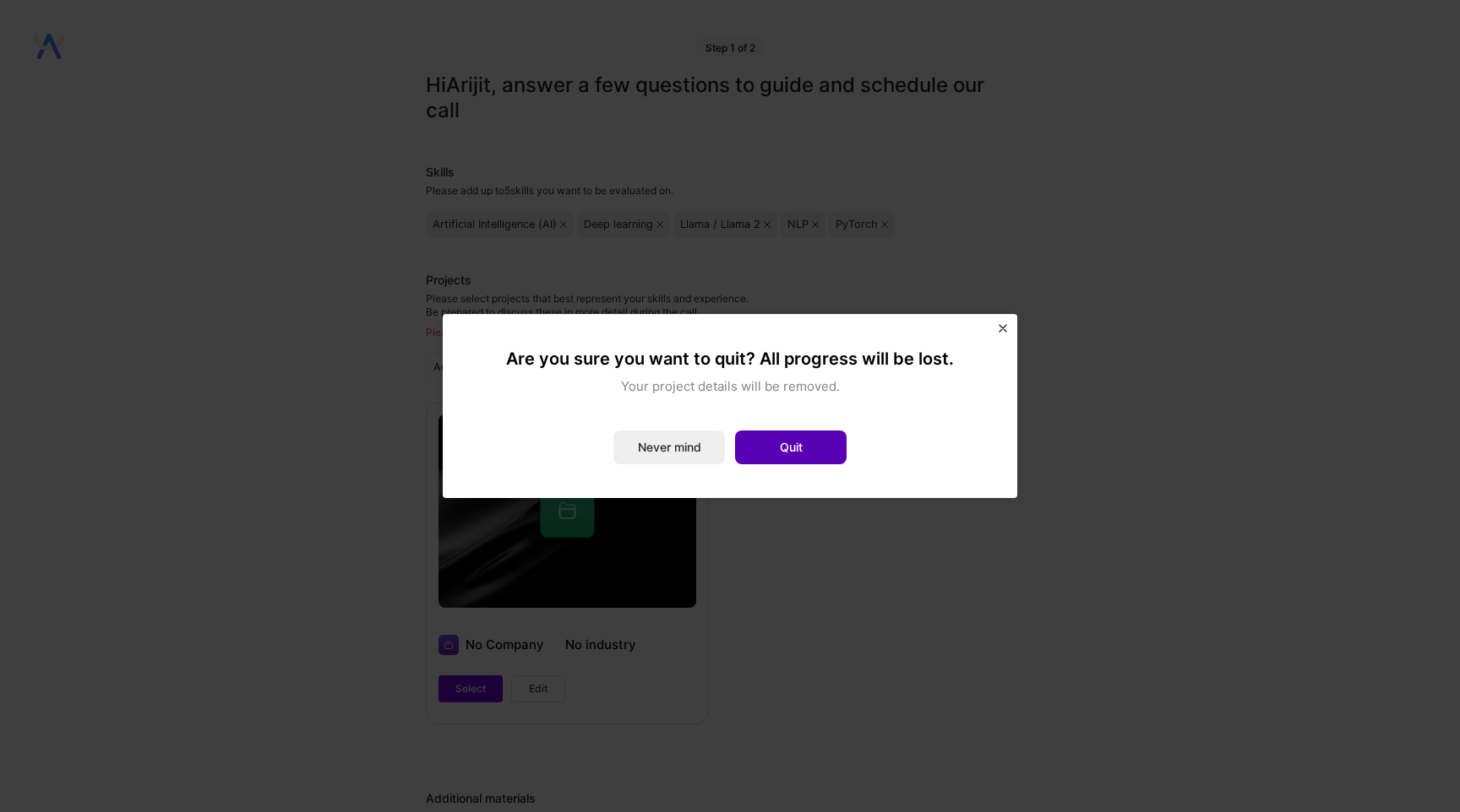
click at [801, 448] on button "Quit" at bounding box center [790, 448] width 112 height 34
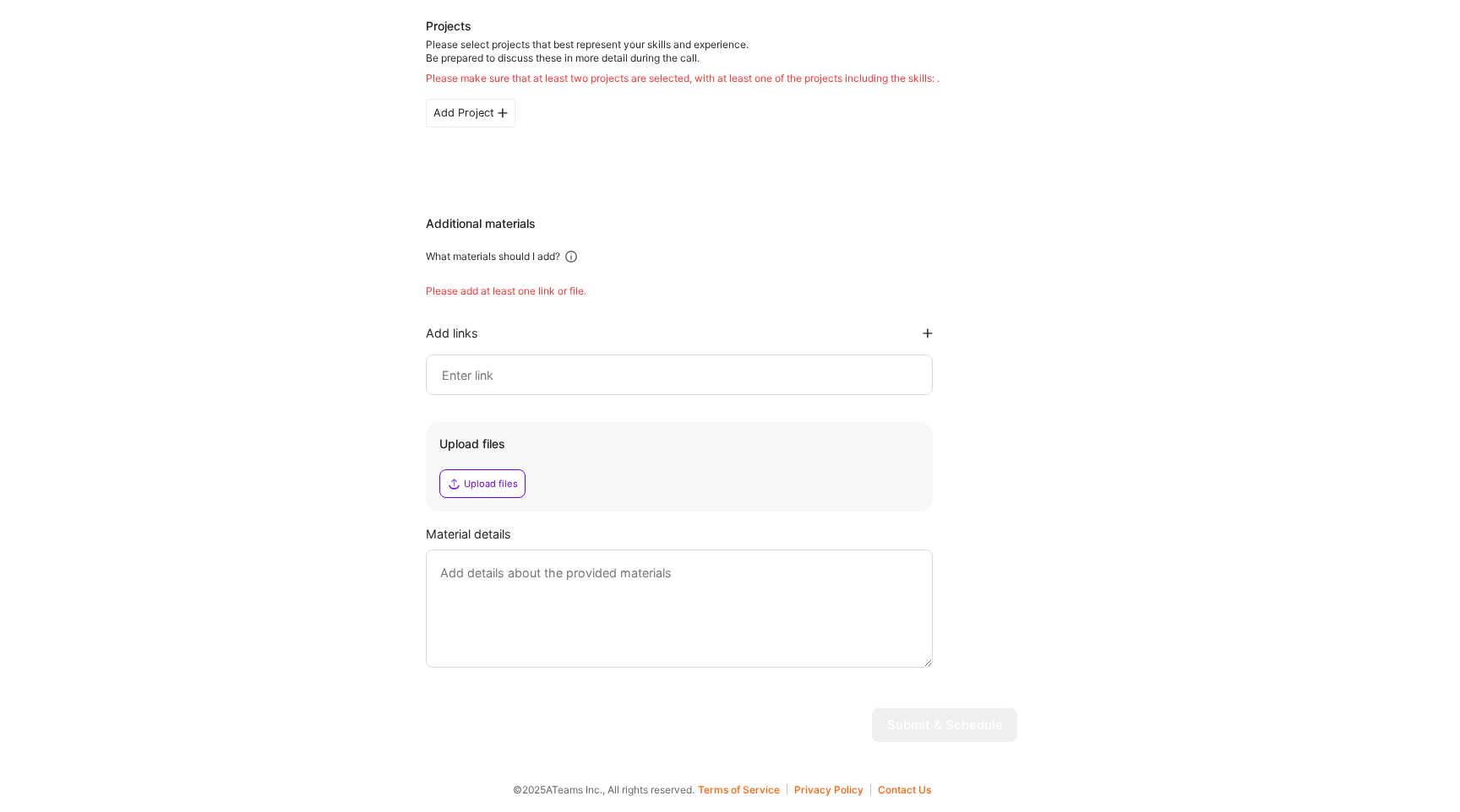
scroll to position [0, 0]
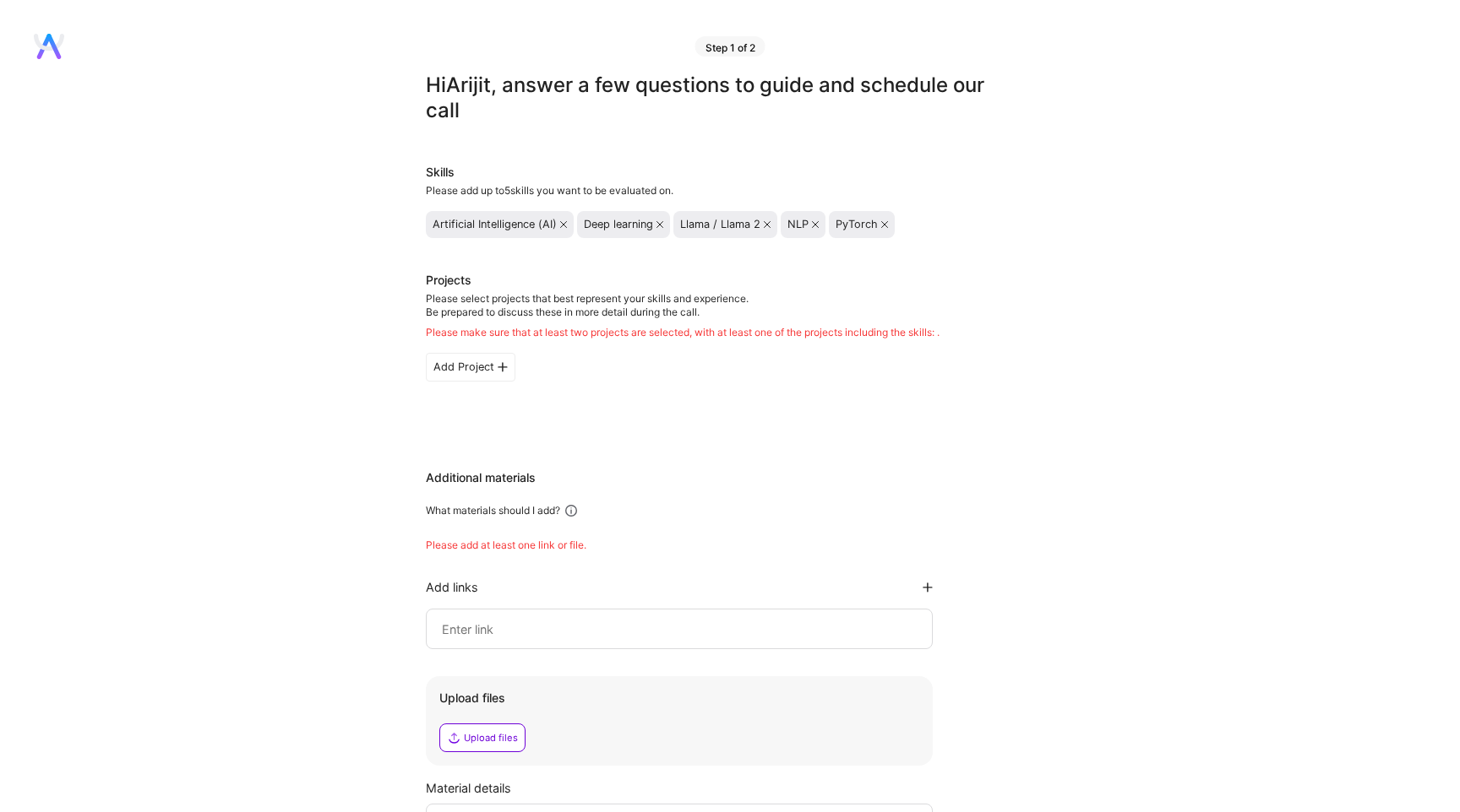
click at [1153, 204] on div "Hi [PERSON_NAME] , answer a few questions to guide and schedule our call Skills…" at bounding box center [721, 541] width 1443 height 937
